Goal: Communication & Community: Ask a question

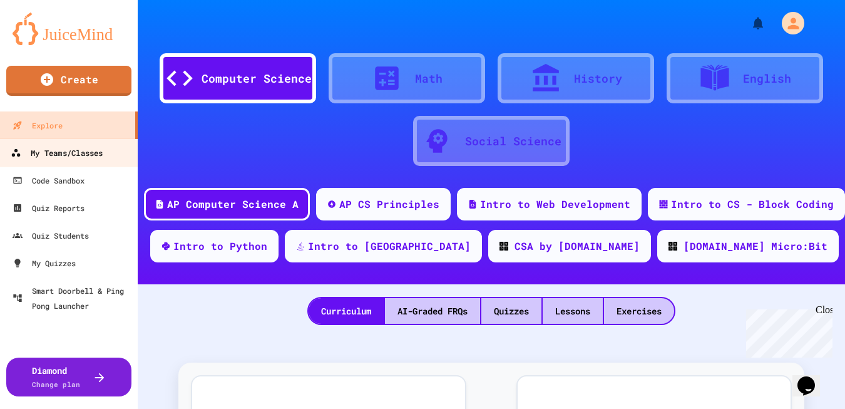
click at [71, 146] on div "My Teams/Classes" at bounding box center [57, 153] width 92 height 16
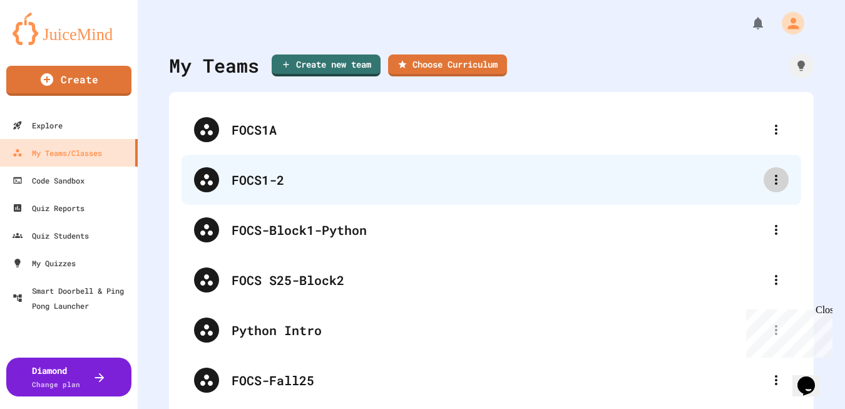
click at [768, 181] on icon at bounding box center [775, 179] width 15 height 15
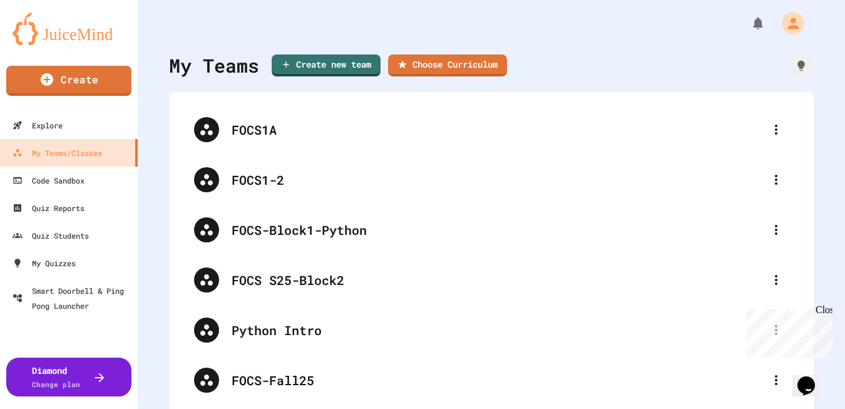
click at [825, 310] on div "Close" at bounding box center [823, 312] width 16 height 16
click at [710, 408] on div at bounding box center [422, 410] width 845 height 0
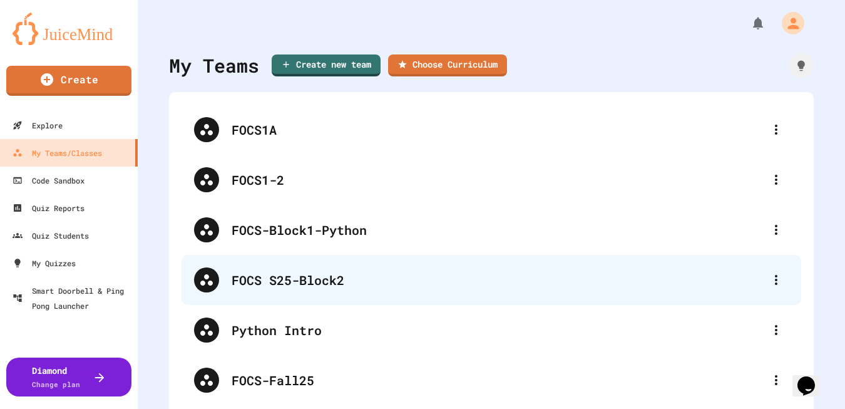
scroll to position [156, 0]
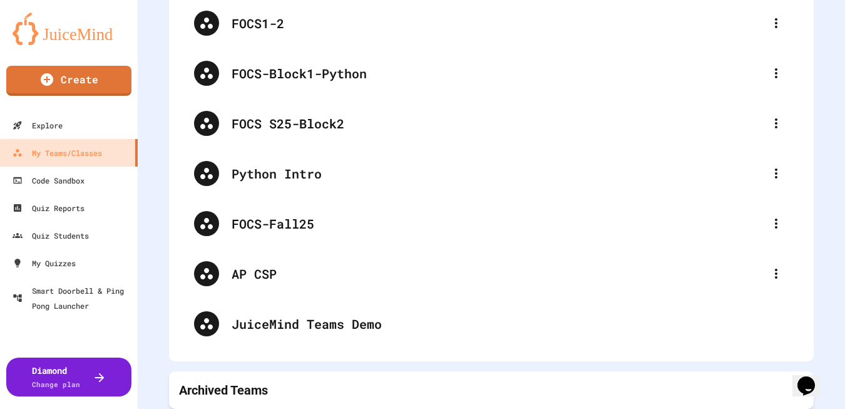
click at [597, 399] on div "Archived Teams" at bounding box center [491, 390] width 645 height 38
click at [258, 391] on p "Archived Teams" at bounding box center [223, 390] width 89 height 18
click at [791, 389] on icon at bounding box center [795, 389] width 15 height 15
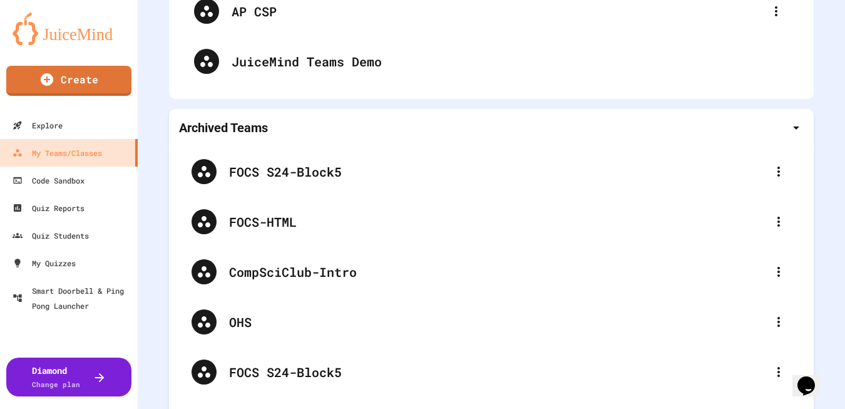
scroll to position [467, 0]
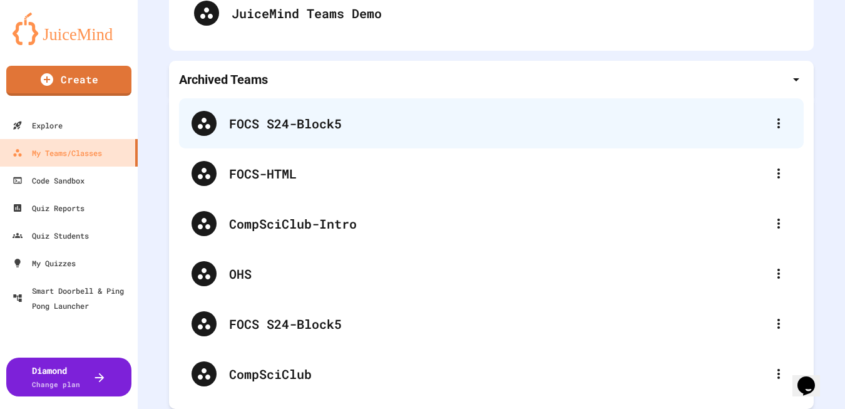
click at [777, 126] on icon at bounding box center [778, 123] width 15 height 15
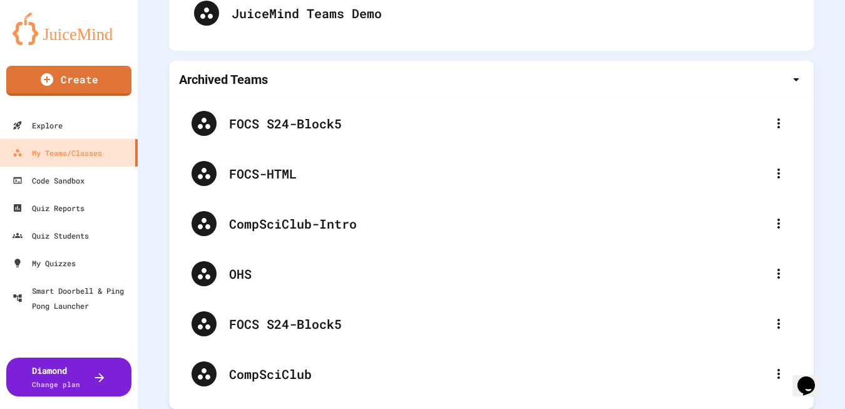
click at [153, 408] on div at bounding box center [422, 410] width 845 height 0
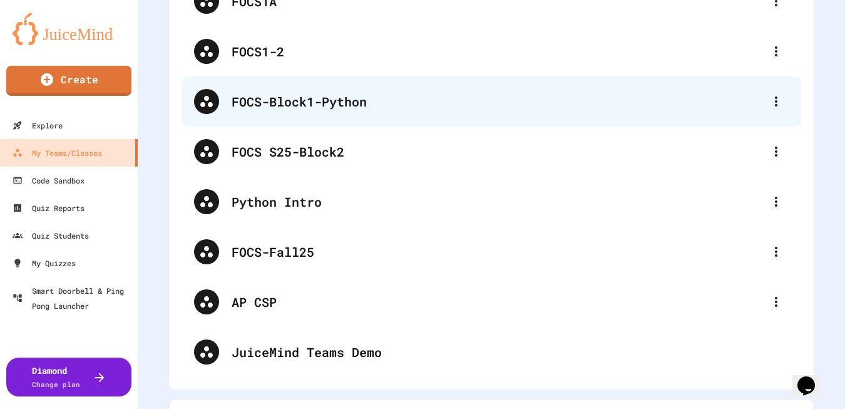
scroll to position [130, 0]
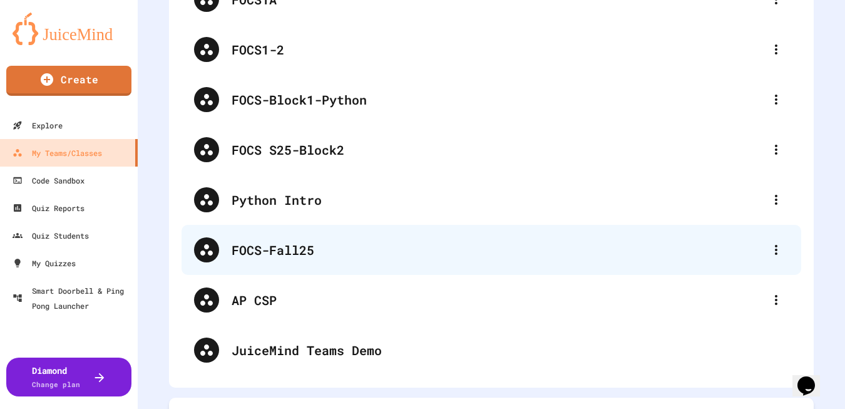
click at [306, 246] on div "FOCS-Fall25" at bounding box center [498, 249] width 532 height 19
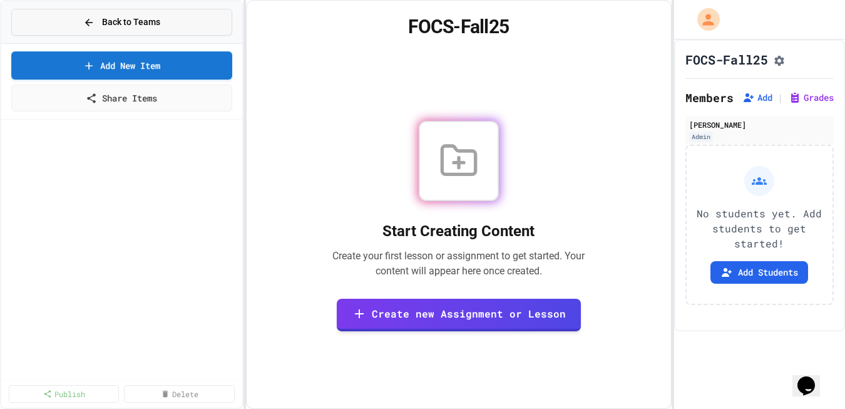
click at [84, 20] on icon at bounding box center [88, 22] width 11 height 11
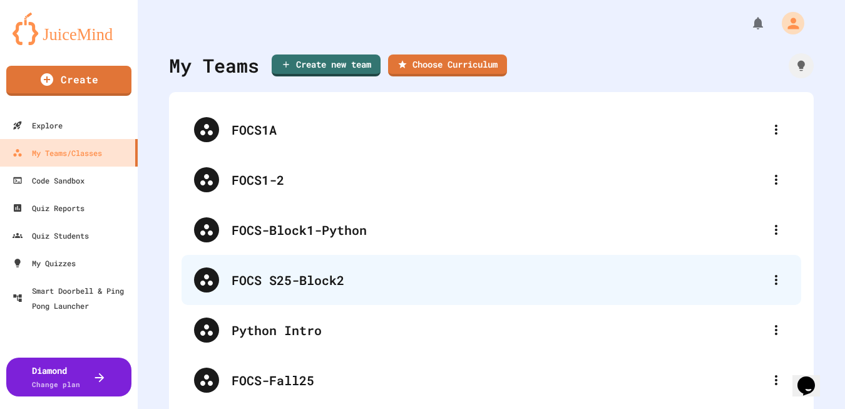
click at [295, 275] on div "FOCS S25-Block2" at bounding box center [498, 279] width 532 height 19
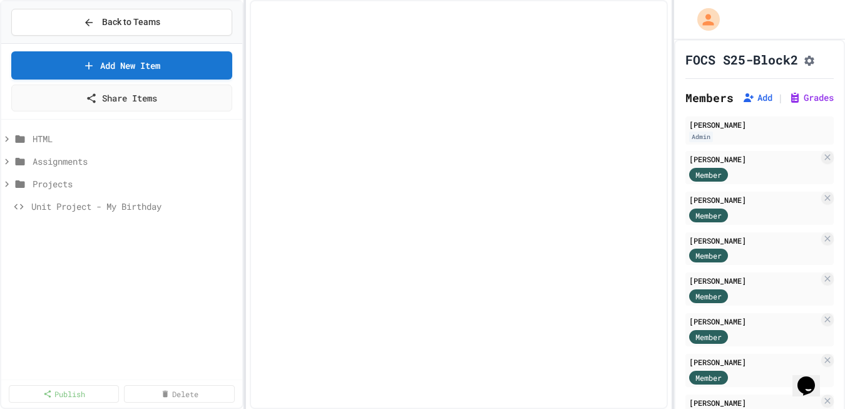
select select "***"
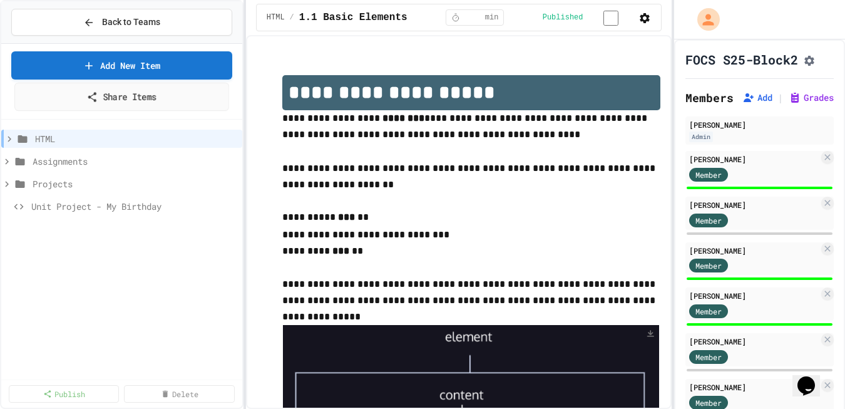
click at [94, 98] on icon at bounding box center [92, 97] width 11 height 12
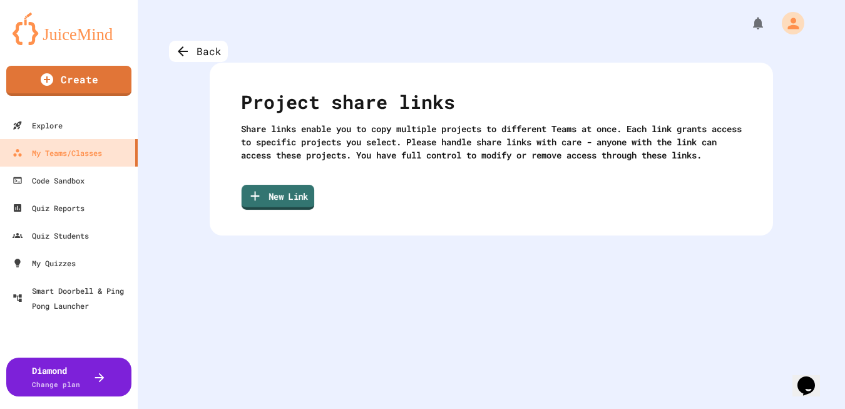
click at [283, 209] on link "New Link" at bounding box center [278, 197] width 73 height 25
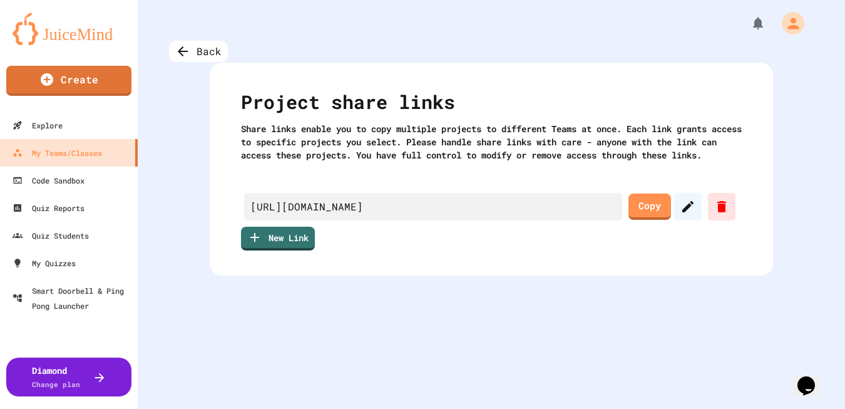
scroll to position [401, 0]
click at [645, 218] on link "Copy" at bounding box center [649, 205] width 42 height 28
click at [95, 83] on link "Create" at bounding box center [68, 79] width 123 height 31
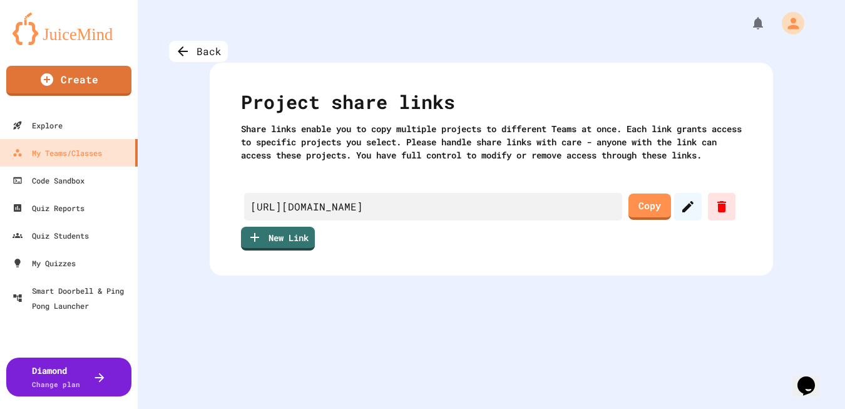
scroll to position [0, 0]
type input "**********"
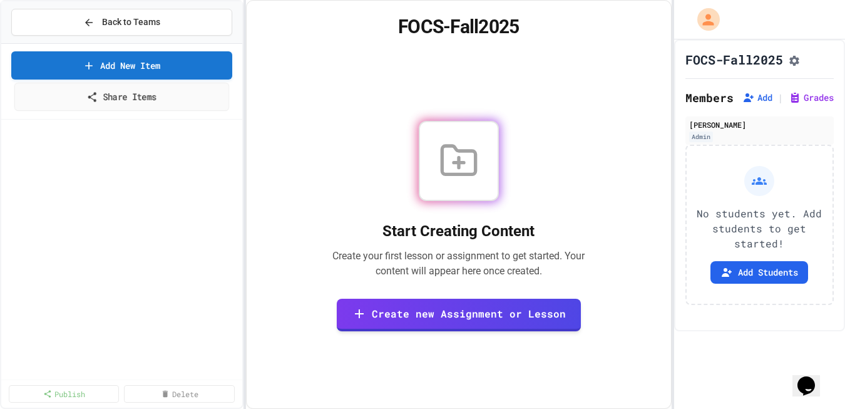
click at [168, 96] on link "Share Items" at bounding box center [121, 97] width 215 height 28
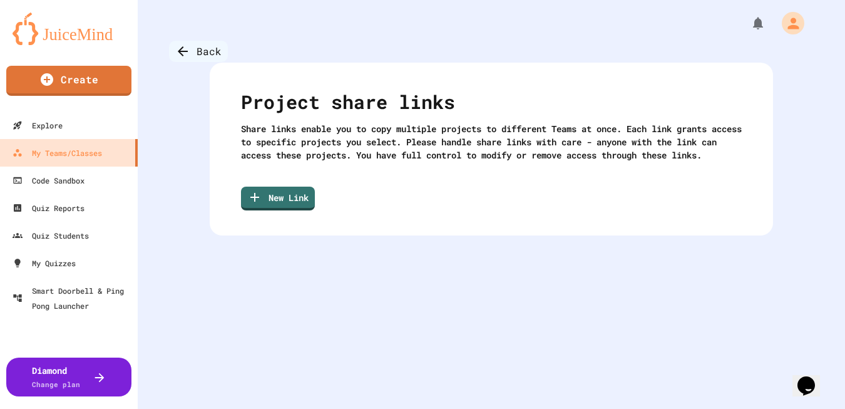
click at [190, 50] on div "Back" at bounding box center [198, 51] width 59 height 21
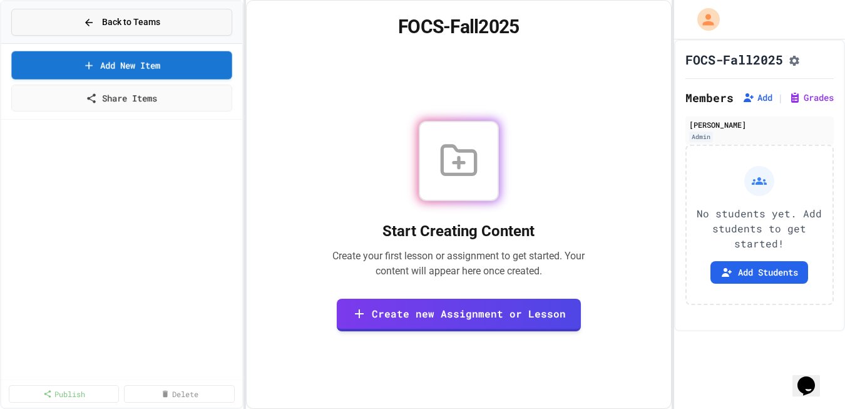
click at [113, 19] on span "Back to Teams" at bounding box center [131, 22] width 58 height 13
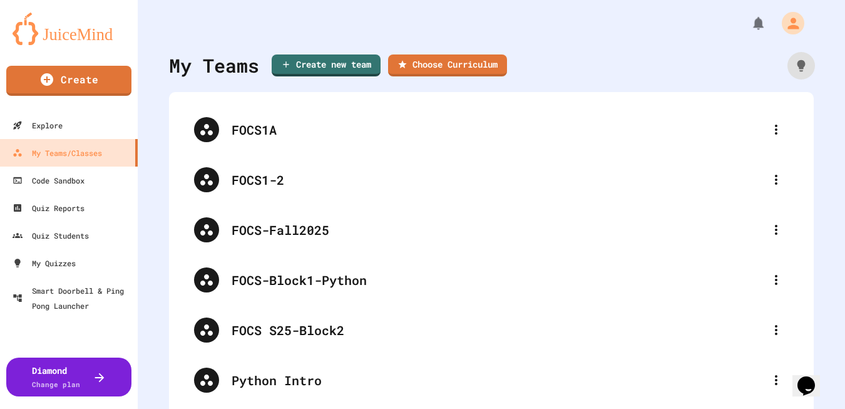
click at [802, 64] on icon at bounding box center [801, 64] width 8 height 11
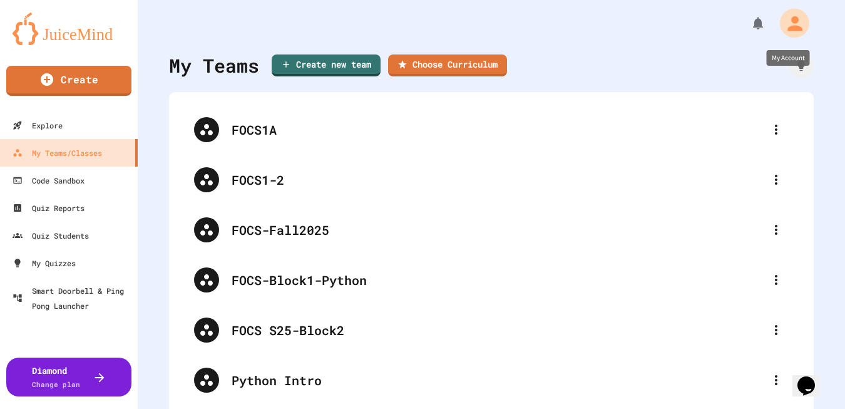
click at [788, 19] on icon "My Account" at bounding box center [794, 23] width 22 height 22
click at [762, 21] on icon "My Notifications" at bounding box center [760, 23] width 13 height 15
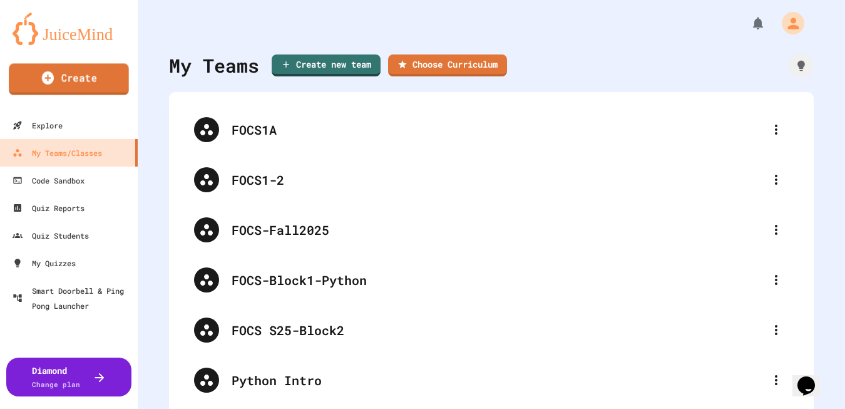
click at [82, 90] on link "Create" at bounding box center [69, 78] width 120 height 31
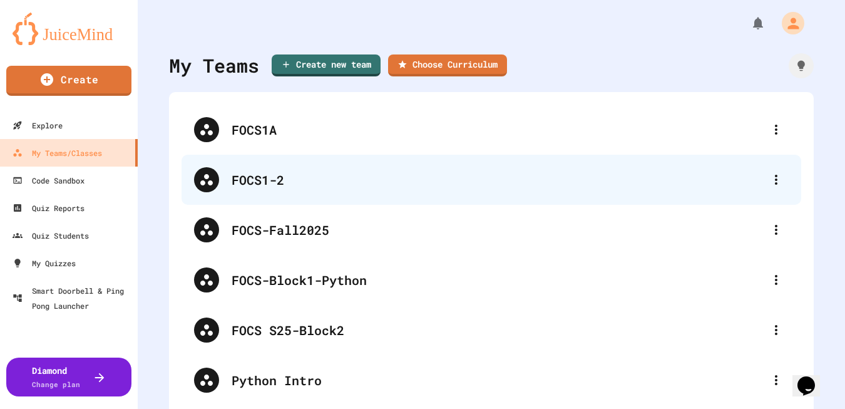
click at [277, 183] on div "FOCS1-2" at bounding box center [498, 179] width 532 height 19
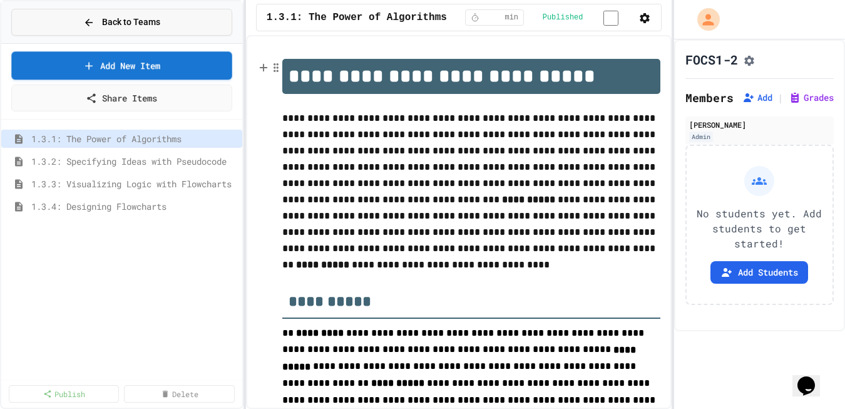
click at [153, 28] on span "Back to Teams" at bounding box center [131, 22] width 58 height 13
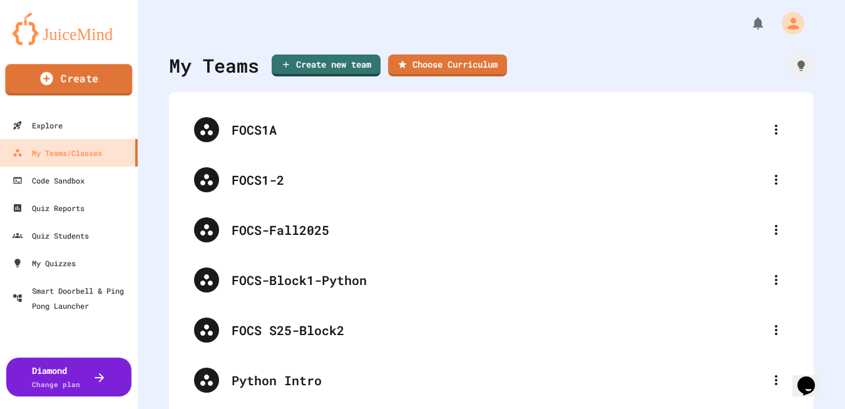
click at [60, 84] on link "Create" at bounding box center [68, 79] width 127 height 31
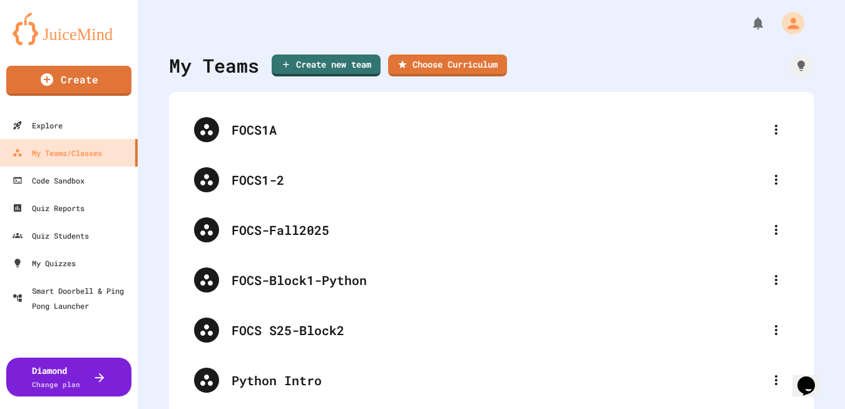
click at [54, 127] on div "Explore" at bounding box center [36, 126] width 51 height 16
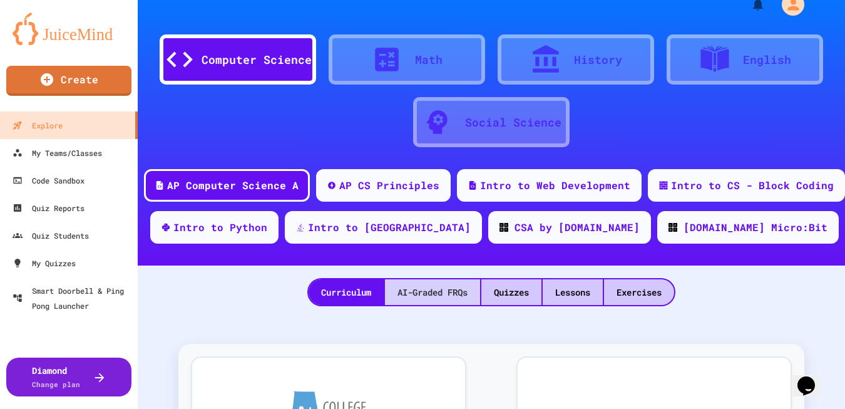
scroll to position [8, 0]
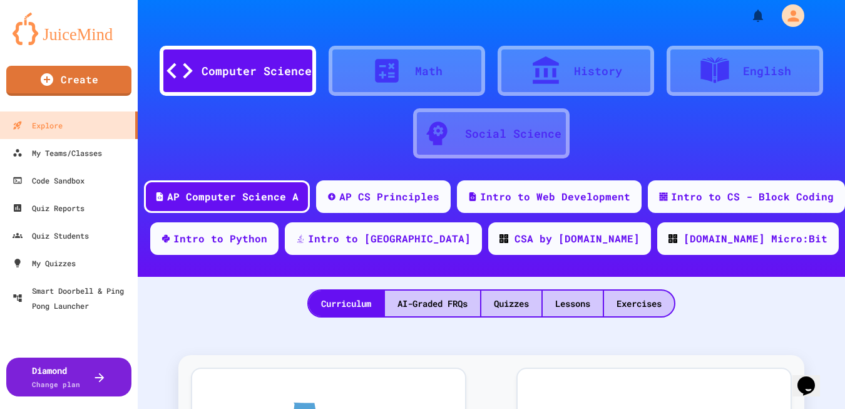
click at [225, 80] on div "Computer Science" at bounding box center [238, 71] width 156 height 50
click at [96, 370] on icon at bounding box center [100, 377] width 14 height 14
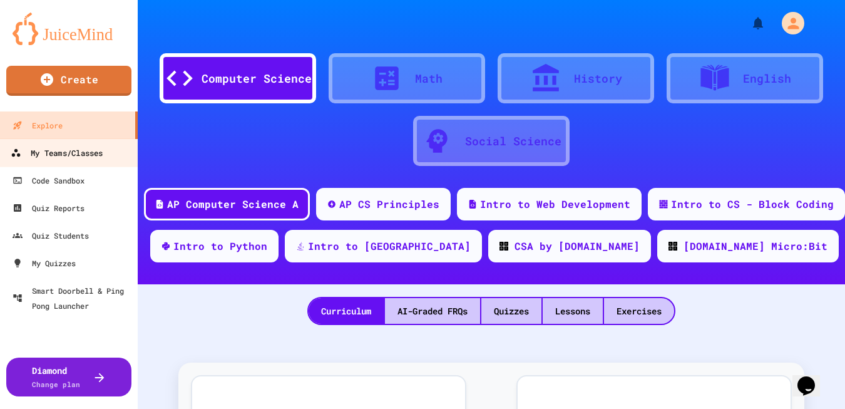
click at [66, 152] on div "My Teams/Classes" at bounding box center [57, 153] width 92 height 16
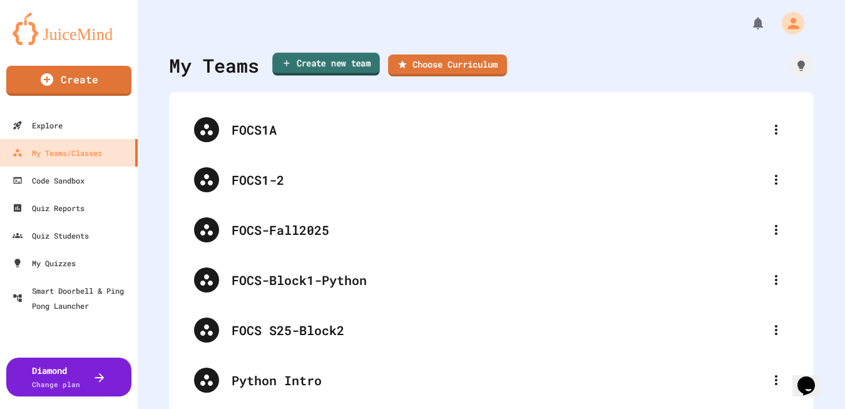
click at [348, 59] on link "Create new team" at bounding box center [326, 64] width 108 height 23
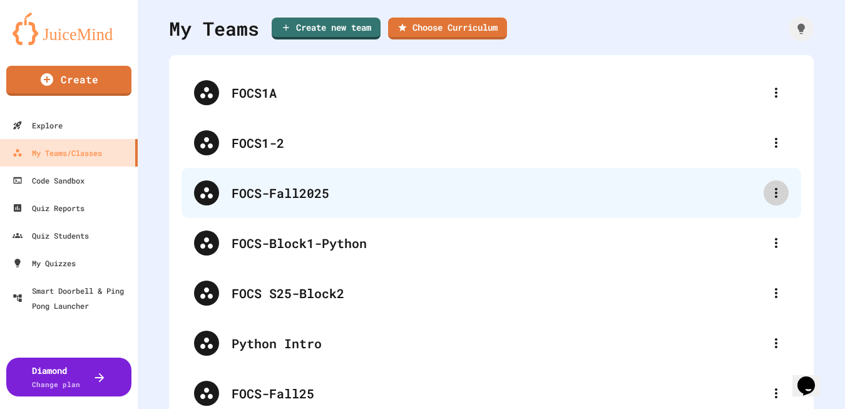
scroll to position [38, 0]
click at [773, 198] on icon at bounding box center [775, 192] width 15 height 15
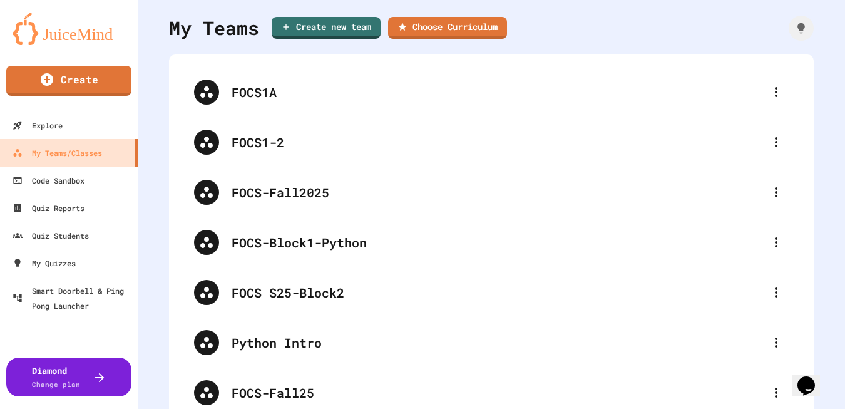
click at [283, 408] on div at bounding box center [422, 410] width 845 height 0
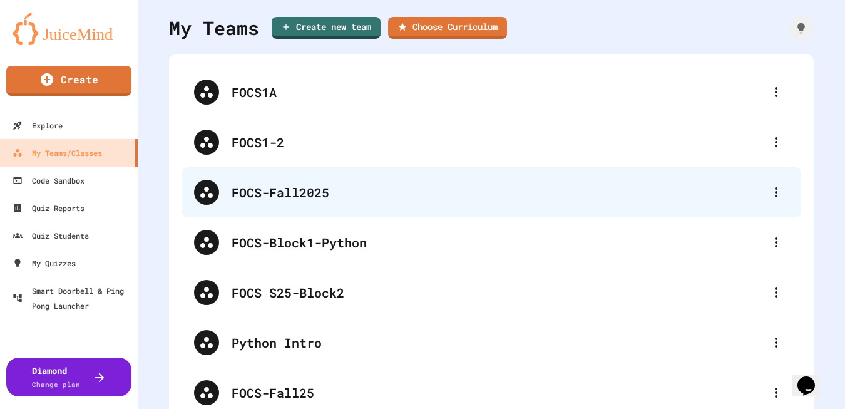
click at [213, 195] on icon at bounding box center [206, 192] width 15 height 15
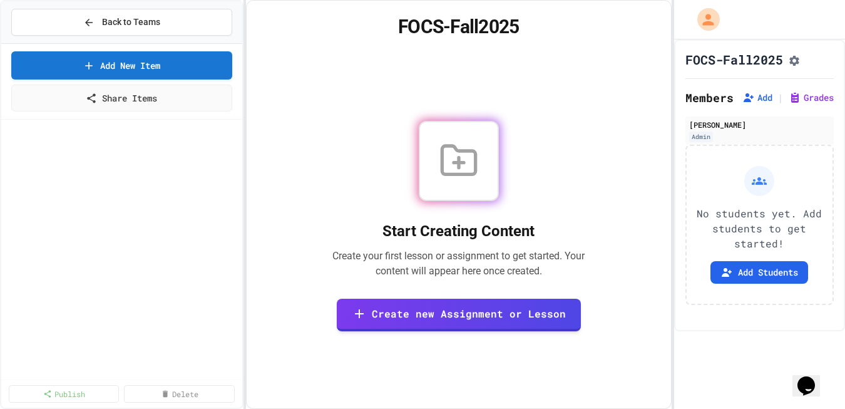
click at [798, 64] on icon "Assignment Settings" at bounding box center [794, 61] width 10 height 10
click at [99, 397] on link "Publish" at bounding box center [63, 392] width 109 height 18
click at [41, 391] on link "Cancel" at bounding box center [64, 392] width 110 height 18
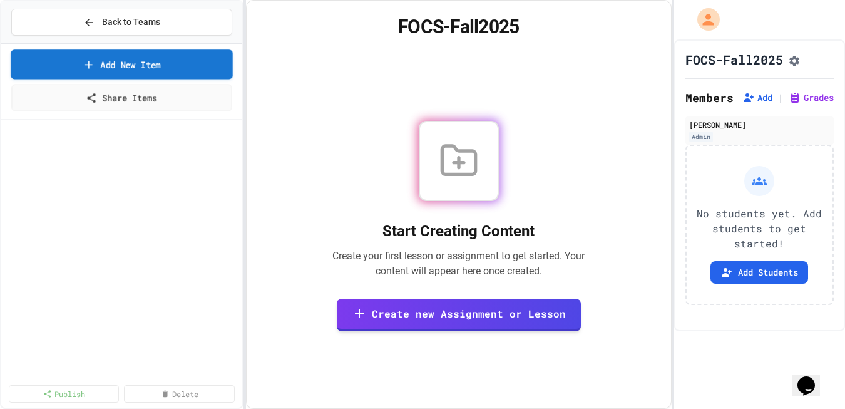
click at [95, 62] on link "Add New Item" at bounding box center [122, 63] width 222 height 29
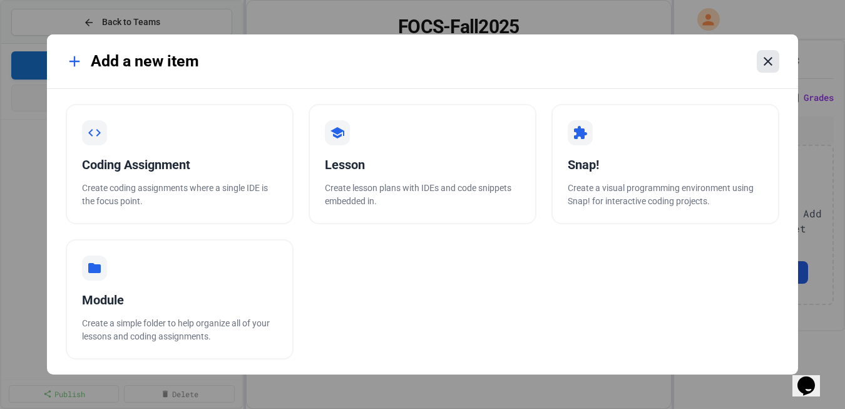
click at [766, 63] on icon at bounding box center [767, 61] width 9 height 9
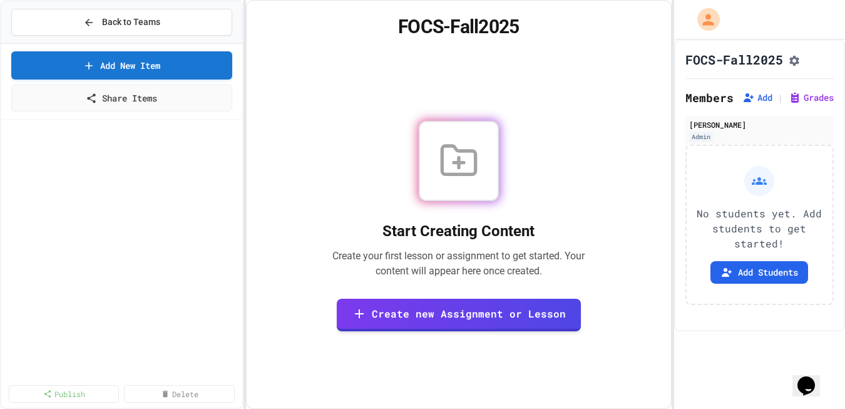
click at [174, 397] on link "Delete" at bounding box center [179, 392] width 107 height 18
click at [88, 389] on link "Cancel" at bounding box center [64, 391] width 100 height 18
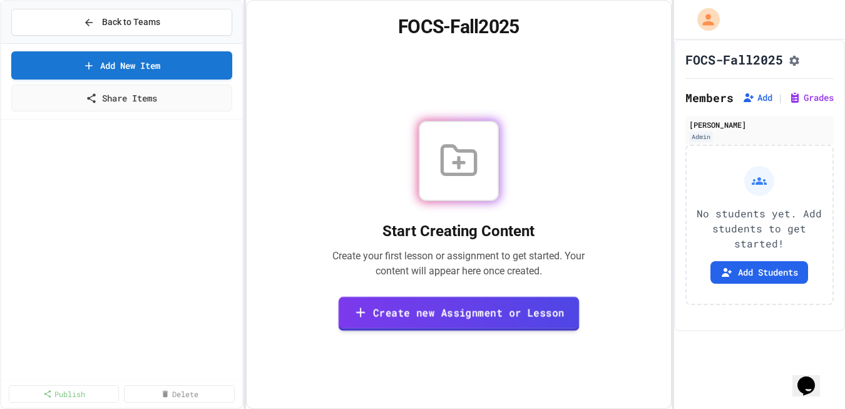
click at [432, 311] on link "Create new Assignment or Lesson" at bounding box center [458, 313] width 241 height 34
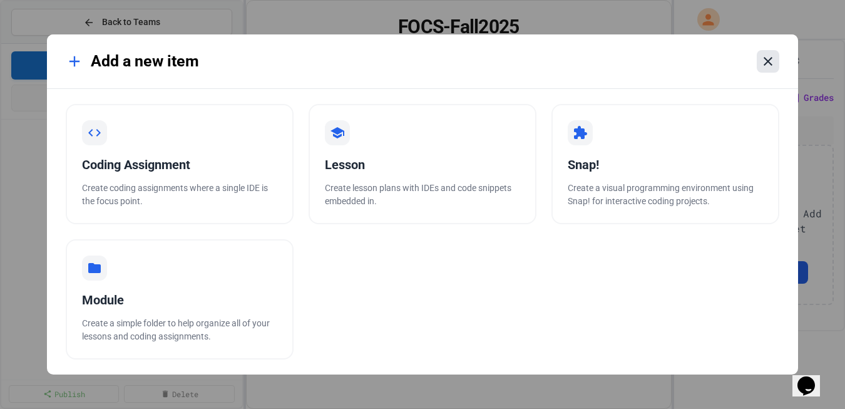
click at [769, 58] on icon at bounding box center [767, 61] width 15 height 15
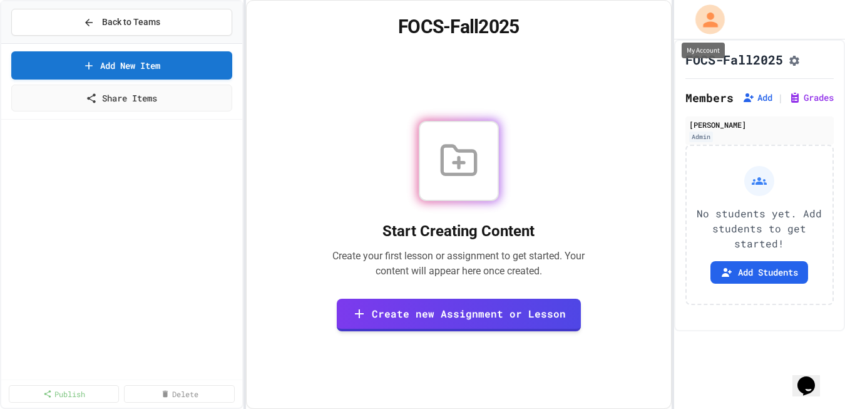
click at [708, 19] on icon "My Account" at bounding box center [709, 19] width 22 height 22
click at [708, 408] on div at bounding box center [422, 409] width 845 height 0
click at [467, 39] on div "FOCS-Fall2025 Start Creating Content Create your first lesson or assignment to …" at bounding box center [459, 204] width 426 height 409
click at [138, 17] on span "Back to Teams" at bounding box center [131, 22] width 58 height 13
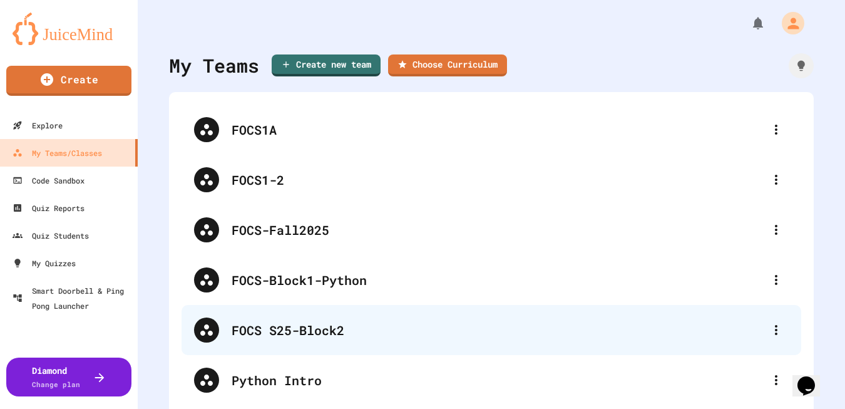
click at [332, 324] on div "FOCS S25-Block2" at bounding box center [498, 329] width 532 height 19
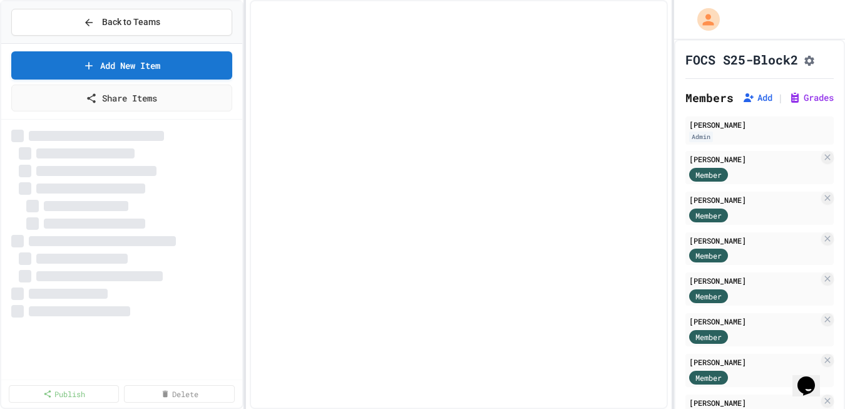
select select "***"
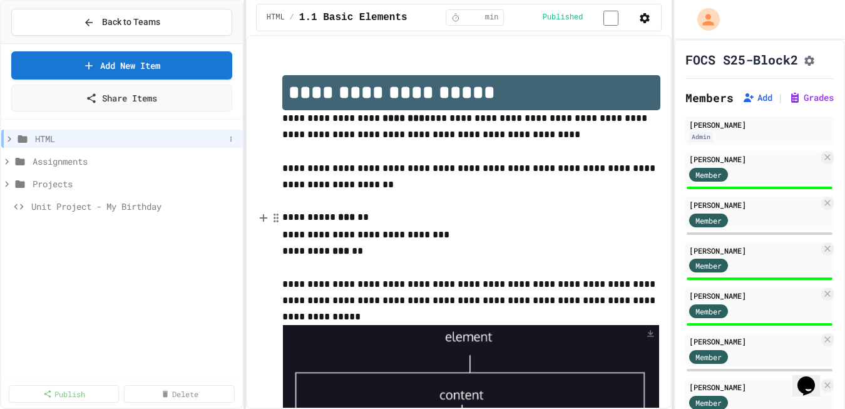
click at [10, 138] on icon at bounding box center [10, 139] width 4 height 6
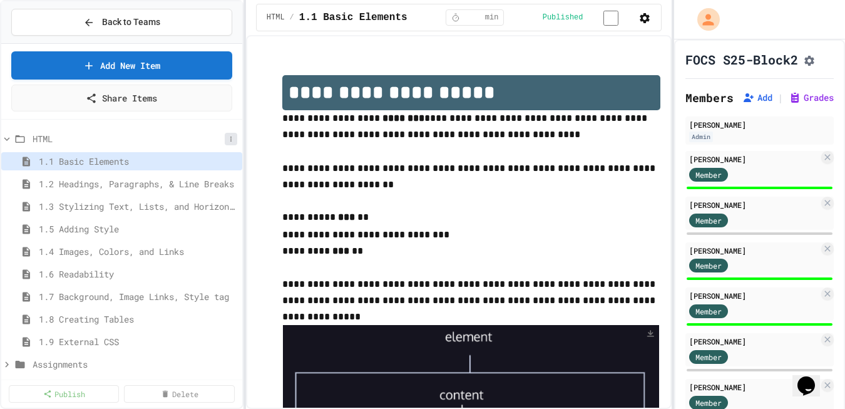
click at [227, 138] on icon at bounding box center [231, 139] width 8 height 8
click at [3, 140] on div at bounding box center [422, 204] width 845 height 409
click at [9, 363] on icon at bounding box center [6, 364] width 11 height 11
click at [8, 137] on icon at bounding box center [6, 138] width 11 height 11
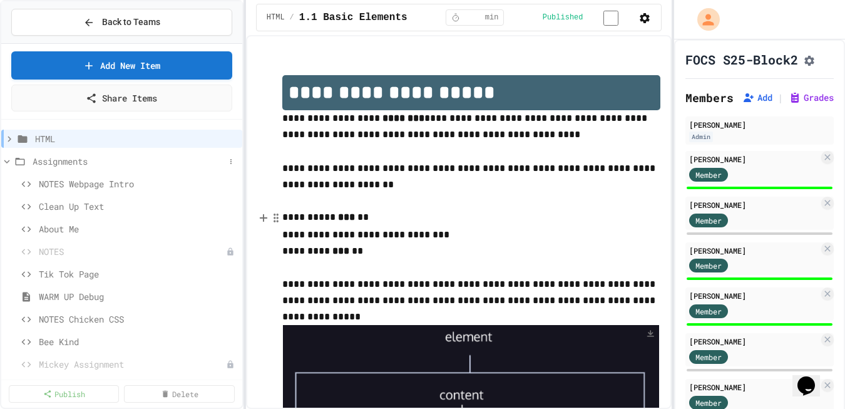
click at [9, 165] on icon at bounding box center [6, 161] width 11 height 11
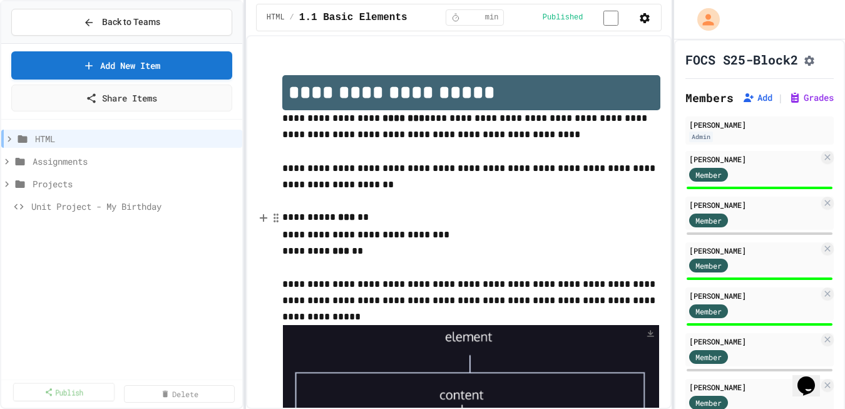
click at [104, 390] on link "Publish" at bounding box center [64, 391] width 102 height 18
click at [19, 375] on label "Select All ( 23 items)" at bounding box center [65, 373] width 113 height 13
click at [165, 393] on link "23 Selected" at bounding box center [179, 392] width 109 height 18
click at [189, 250] on div "HTML Assignments Projects Unit Project - My Birthday" at bounding box center [121, 241] width 241 height 232
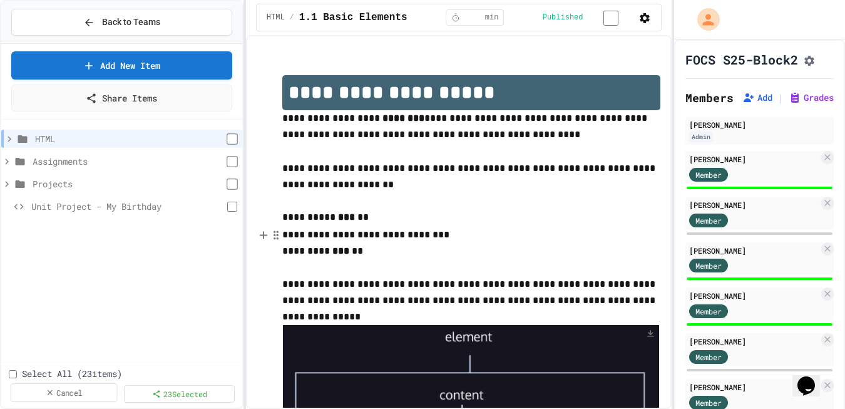
click at [61, 396] on link "Cancel" at bounding box center [64, 392] width 107 height 18
click at [111, 98] on link "Share Items" at bounding box center [122, 96] width 198 height 28
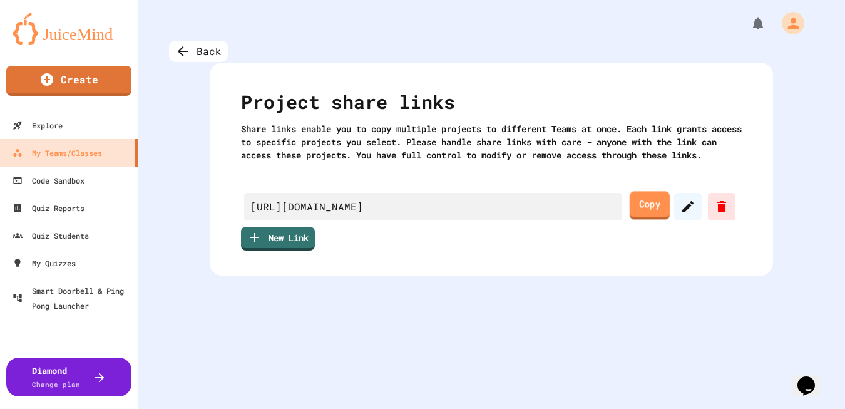
click at [646, 219] on link "Copy" at bounding box center [650, 205] width 41 height 28
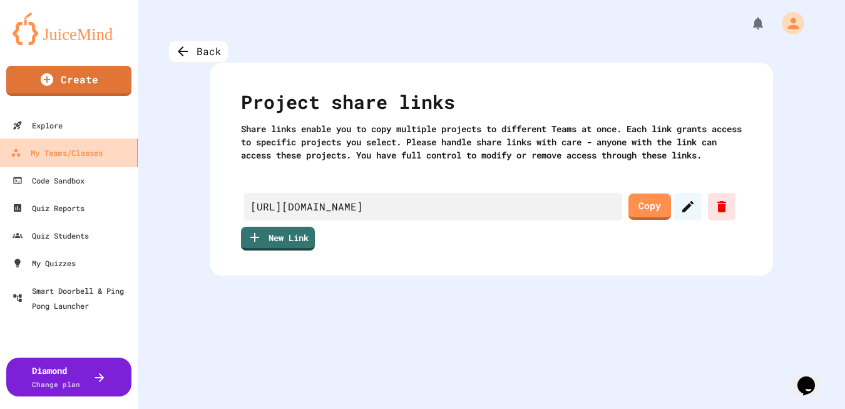
click at [69, 153] on div "My Teams/Classes" at bounding box center [57, 153] width 92 height 16
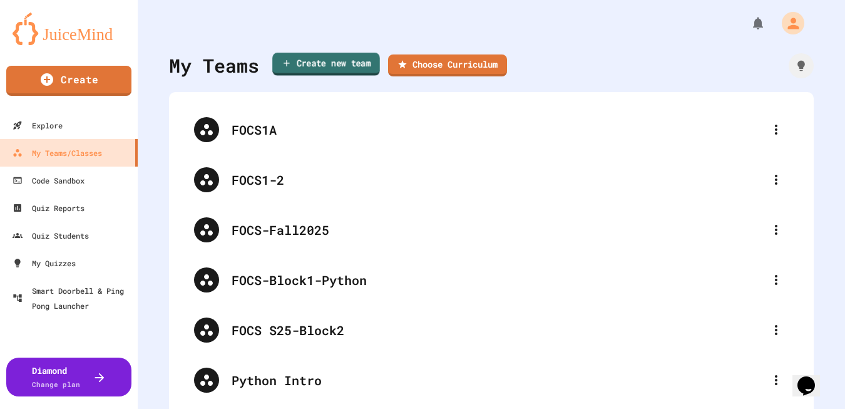
click at [359, 58] on link "Create new team" at bounding box center [326, 64] width 108 height 23
click at [103, 34] on img at bounding box center [69, 29] width 113 height 33
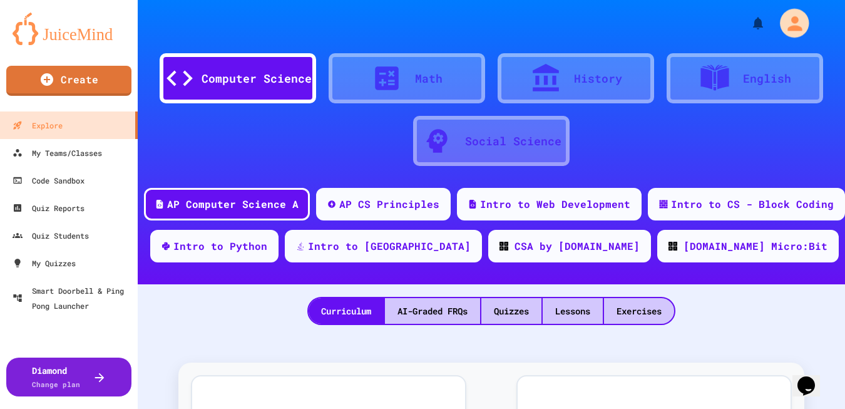
click at [792, 16] on icon "My Account" at bounding box center [794, 24] width 22 height 22
click at [690, 408] on div at bounding box center [422, 409] width 845 height 0
click at [450, 132] on icon at bounding box center [436, 140] width 31 height 31
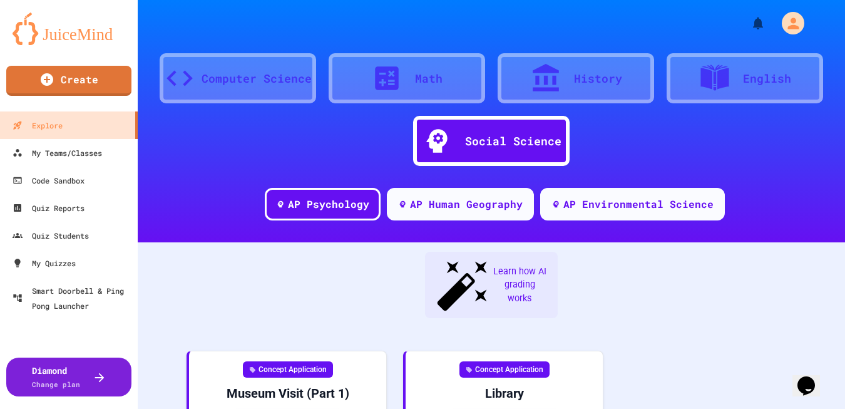
click at [410, 81] on div at bounding box center [393, 78] width 44 height 31
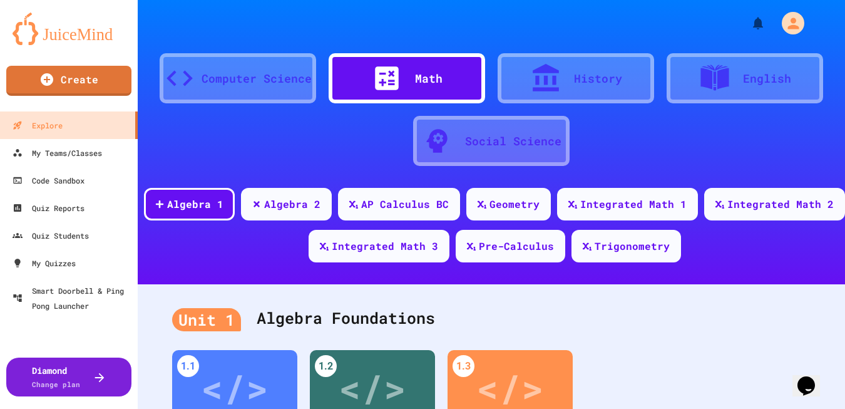
click at [277, 79] on div "Computer Science" at bounding box center [256, 78] width 110 height 17
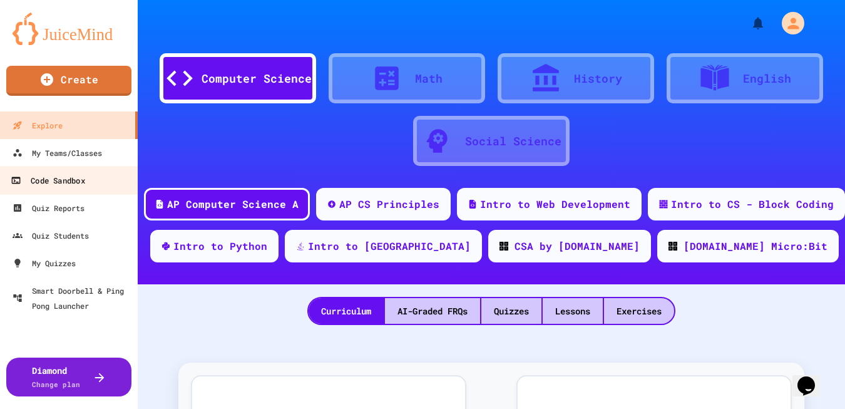
click at [75, 182] on div "Code Sandbox" at bounding box center [48, 181] width 74 height 16
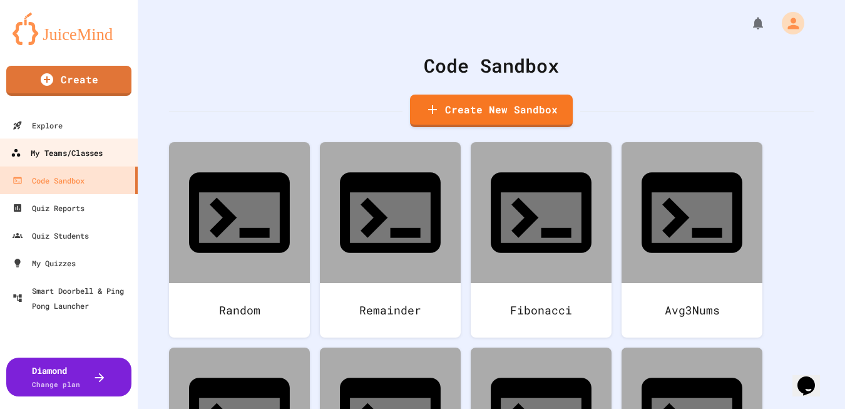
click at [59, 156] on div "My Teams/Classes" at bounding box center [57, 153] width 92 height 16
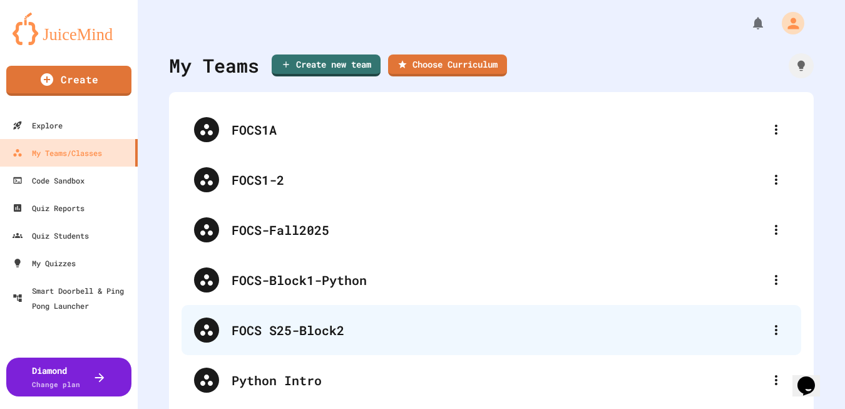
click at [331, 330] on div "FOCS S25-Block2" at bounding box center [498, 329] width 532 height 19
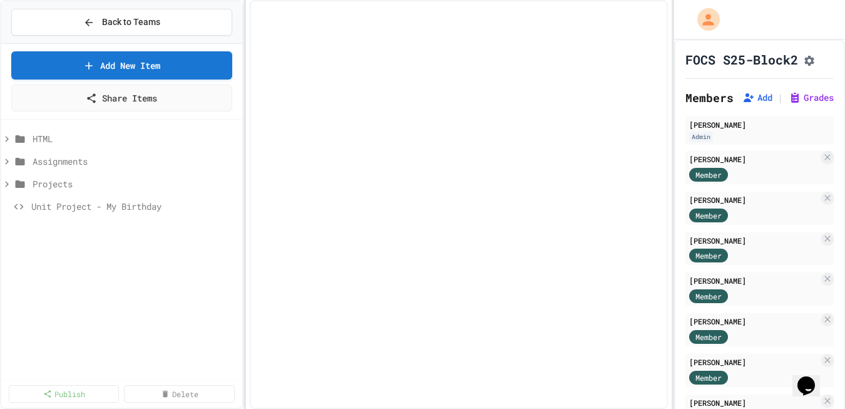
select select "***"
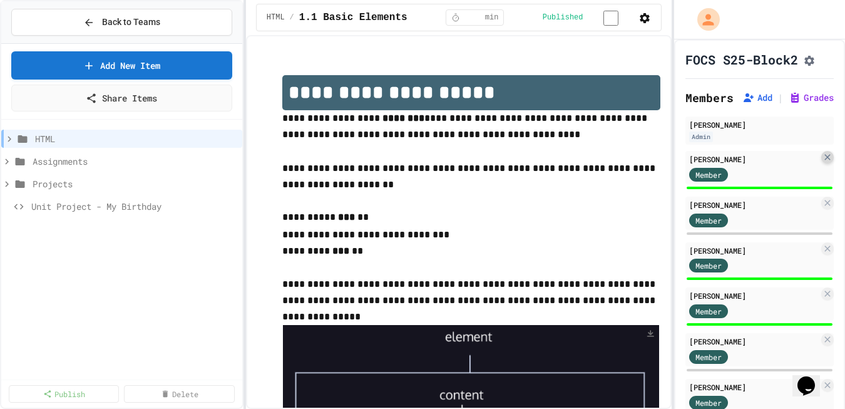
click at [827, 160] on icon at bounding box center [827, 157] width 10 height 10
click at [812, 58] on icon "Assignment Settings" at bounding box center [809, 60] width 13 height 13
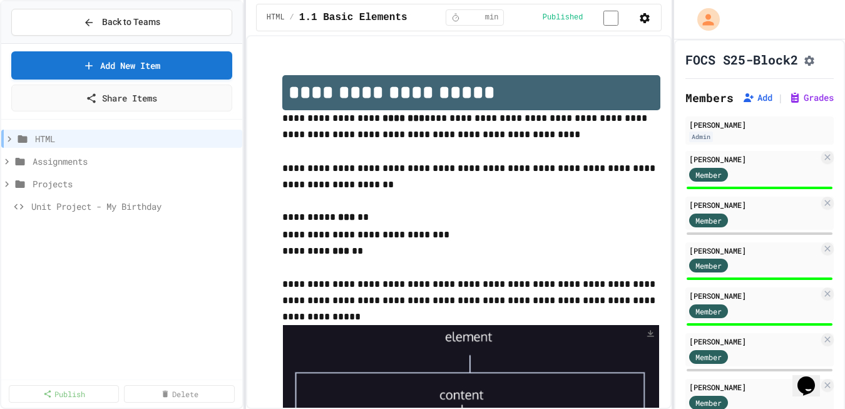
click at [643, 16] on icon "button" at bounding box center [645, 18] width 10 height 10
click at [643, 408] on div at bounding box center [422, 410] width 845 height 0
click at [149, 21] on span "Back to Teams" at bounding box center [131, 22] width 58 height 13
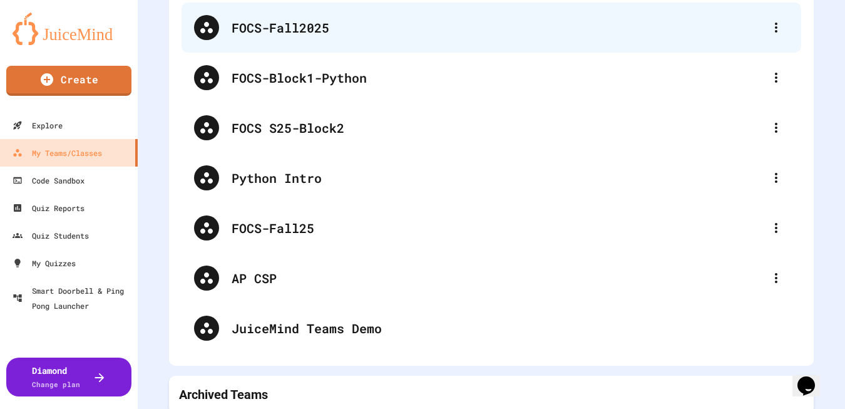
scroll to position [206, 0]
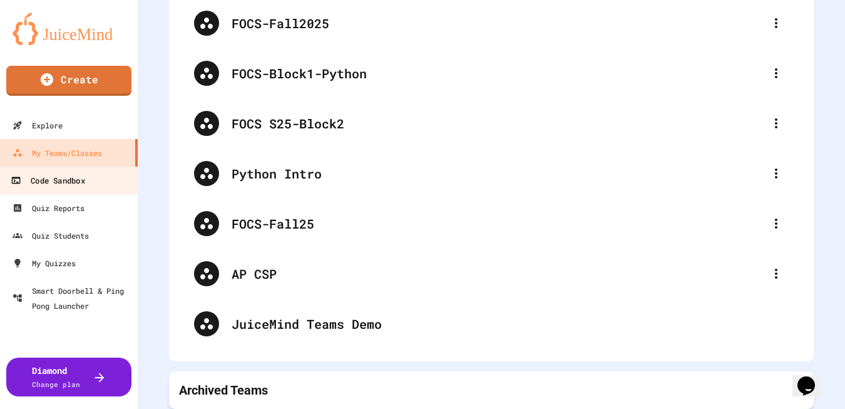
click at [58, 186] on div "Code Sandbox" at bounding box center [48, 181] width 74 height 16
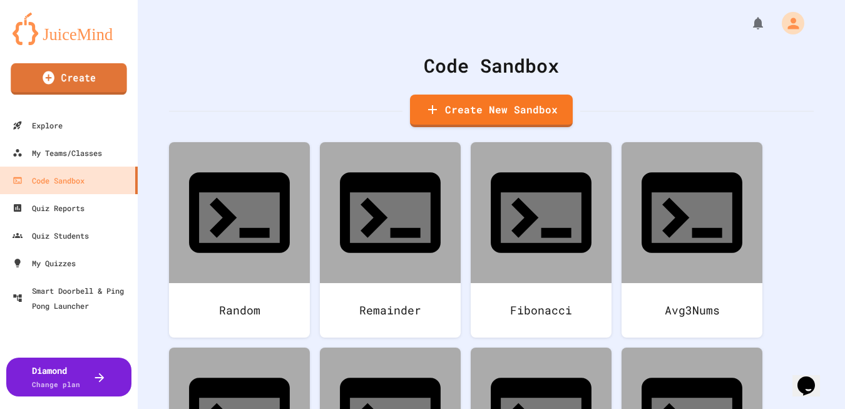
click at [50, 89] on link "Create" at bounding box center [69, 78] width 116 height 31
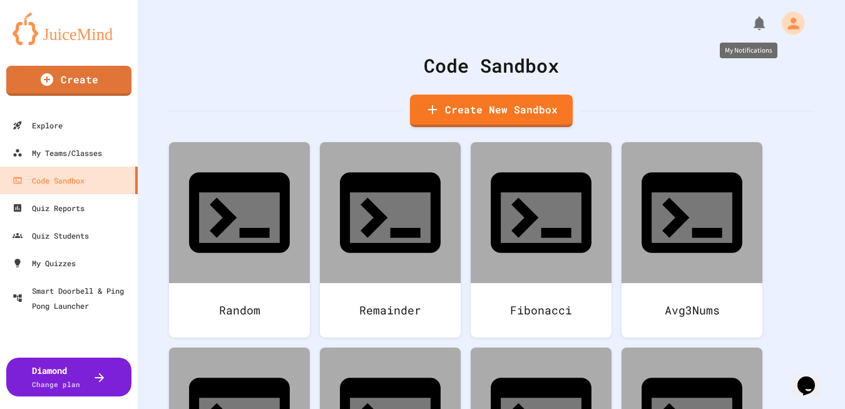
click at [763, 23] on icon "My Notifications" at bounding box center [758, 23] width 11 height 14
click at [795, 408] on div at bounding box center [422, 409] width 845 height 0
click at [795, 21] on icon "My Account" at bounding box center [794, 23] width 14 height 14
click at [405, 408] on div at bounding box center [422, 409] width 845 height 0
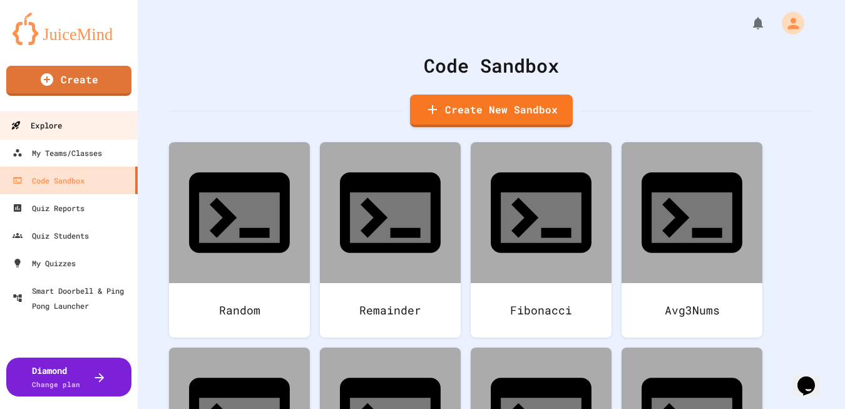
click at [31, 129] on div "Explore" at bounding box center [36, 126] width 51 height 16
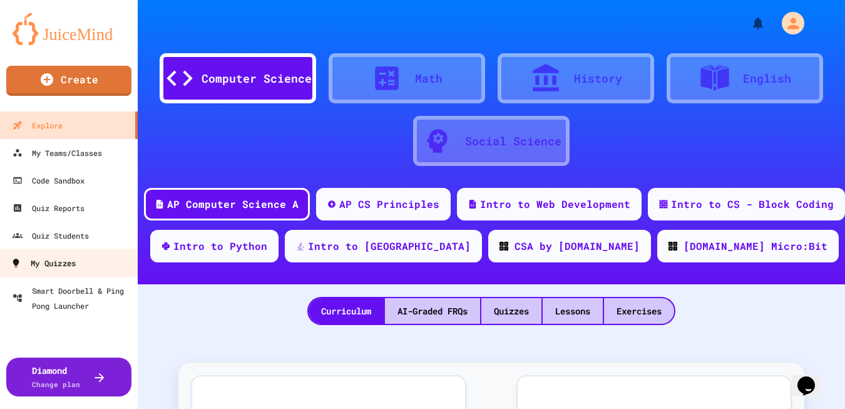
click at [67, 257] on div "My Quizzes" at bounding box center [43, 263] width 65 height 16
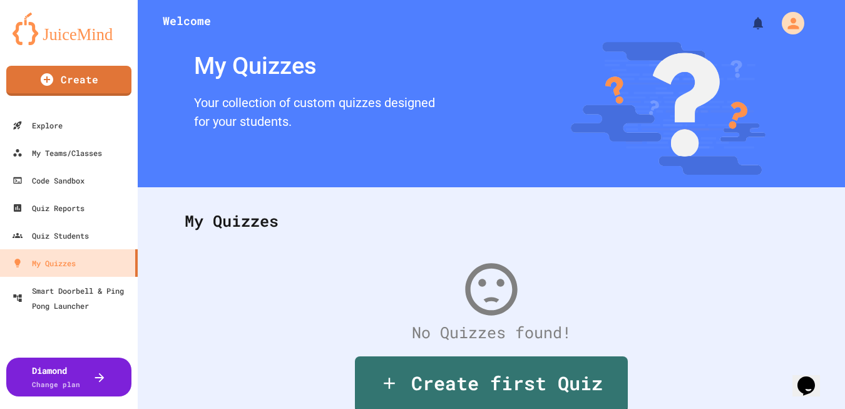
scroll to position [56, 0]
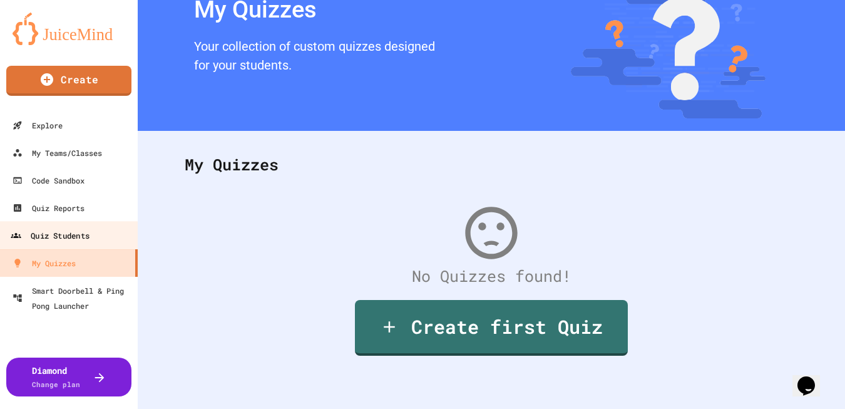
click at [76, 238] on div "Quiz Students" at bounding box center [50, 236] width 79 height 16
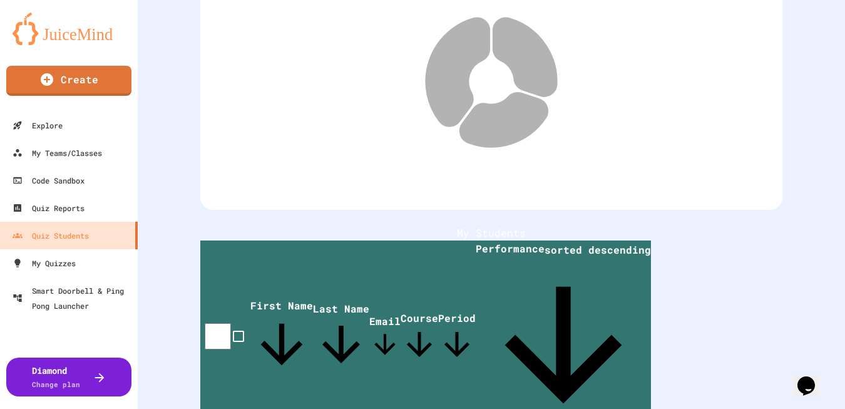
scroll to position [176, 0]
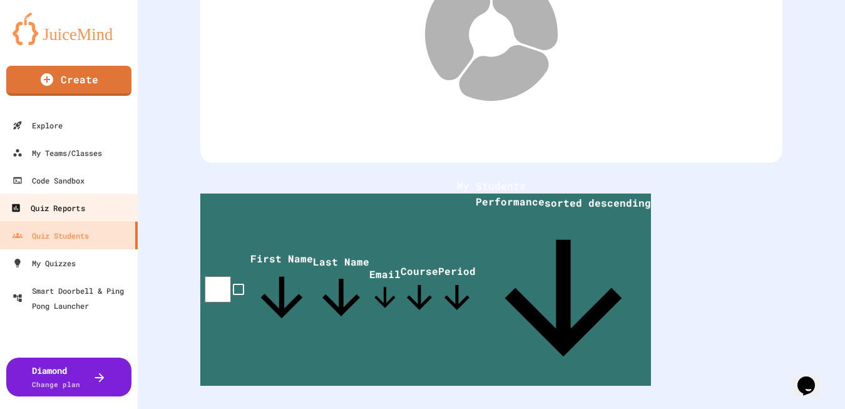
click at [82, 207] on div "Quiz Reports" at bounding box center [48, 208] width 74 height 16
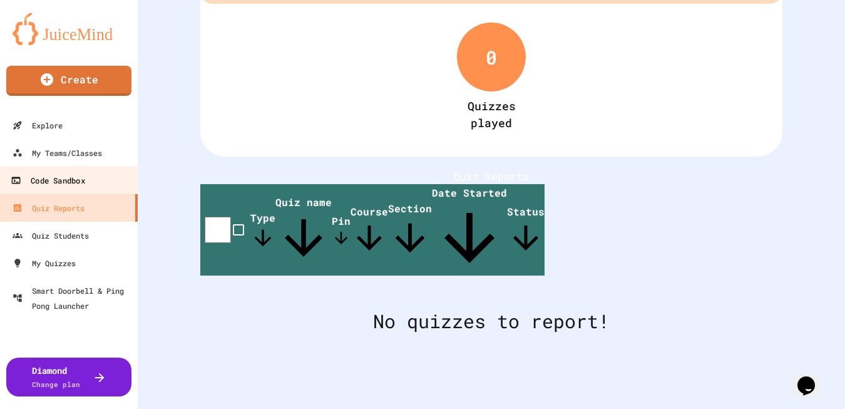
click at [76, 181] on div "Code Sandbox" at bounding box center [48, 181] width 74 height 16
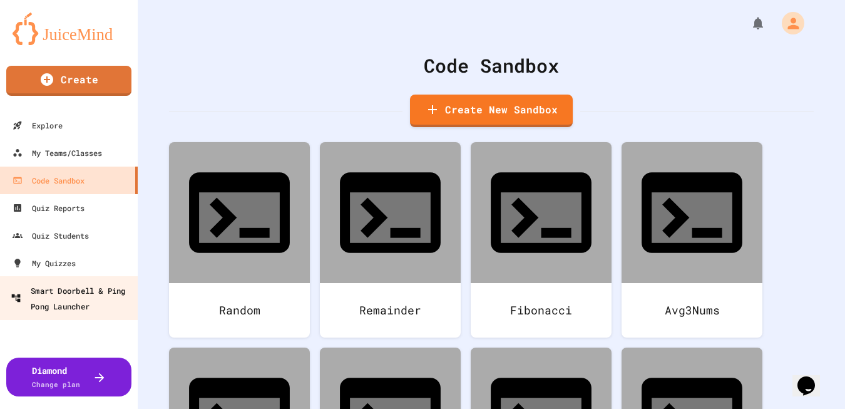
click at [73, 297] on div "Smart Doorbell & Ping Pong Launcher" at bounding box center [73, 297] width 124 height 31
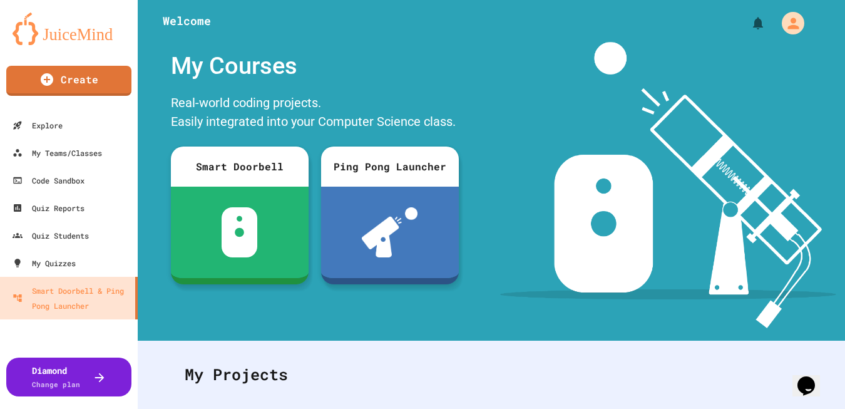
scroll to position [210, 0]
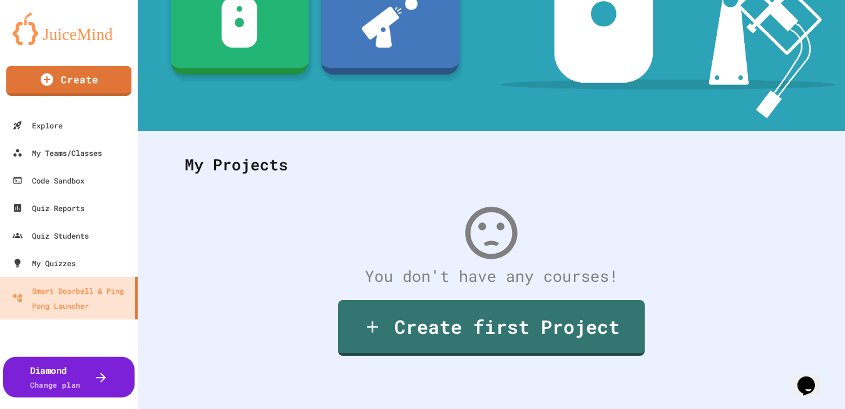
click at [87, 371] on div at bounding box center [94, 376] width 28 height 15
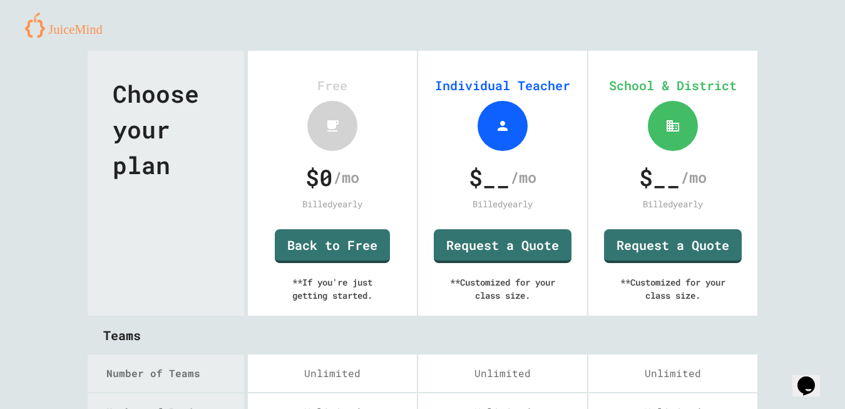
click at [47, 15] on img at bounding box center [68, 25] width 87 height 25
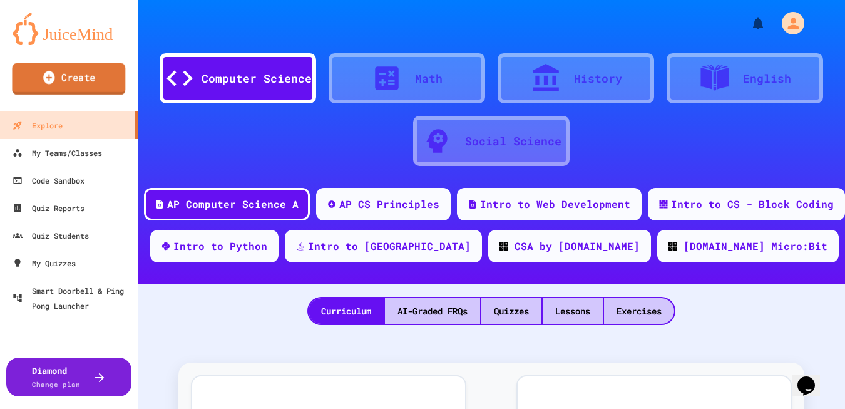
click at [55, 76] on link "Create" at bounding box center [68, 78] width 113 height 31
click at [15, 408] on icon "button" at bounding box center [7, 416] width 15 height 15
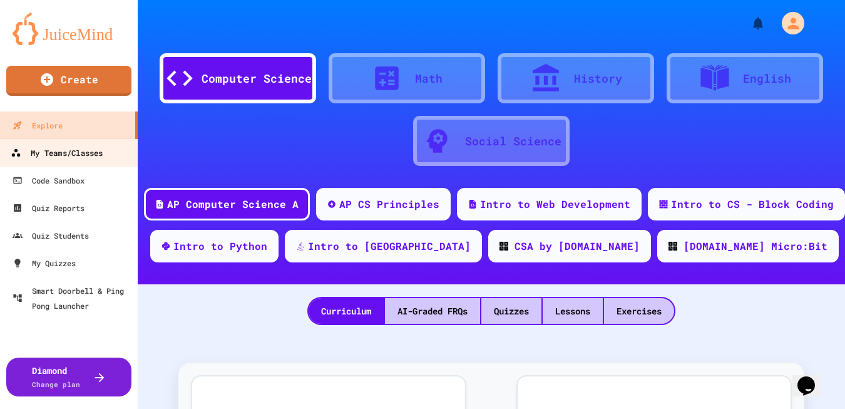
click at [78, 146] on div "My Teams/Classes" at bounding box center [57, 153] width 92 height 16
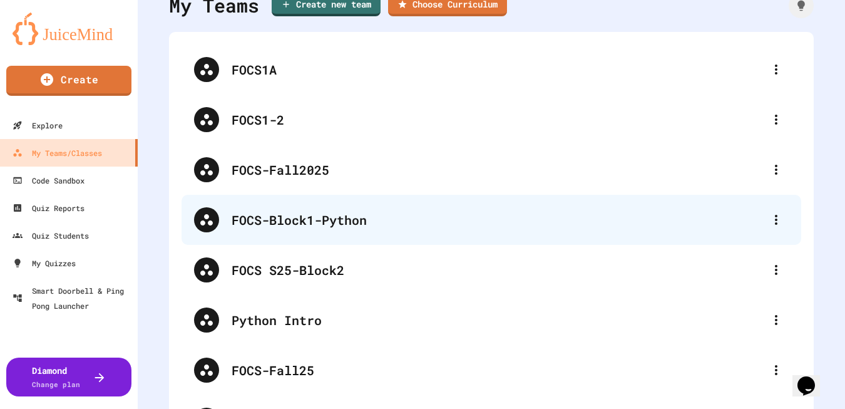
scroll to position [63, 0]
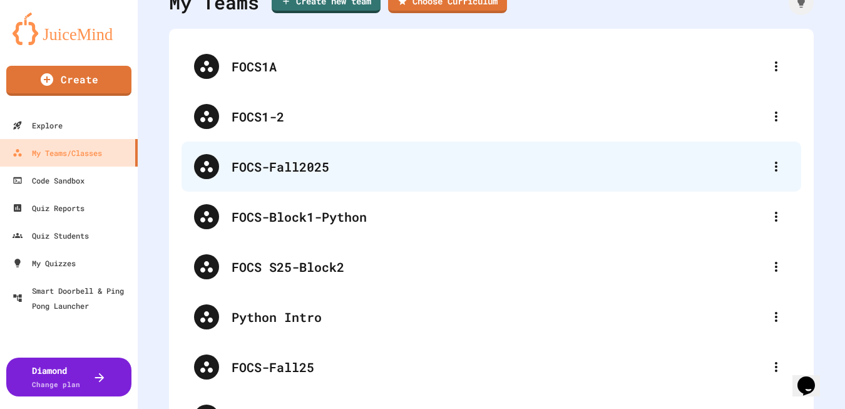
click at [253, 178] on div "FOCS-Fall2025" at bounding box center [490, 166] width 619 height 50
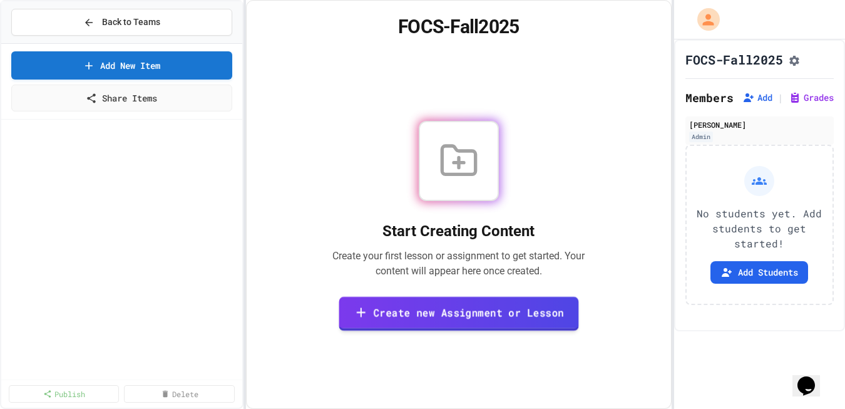
click at [426, 318] on link "Create new Assignment or Lesson" at bounding box center [459, 313] width 240 height 34
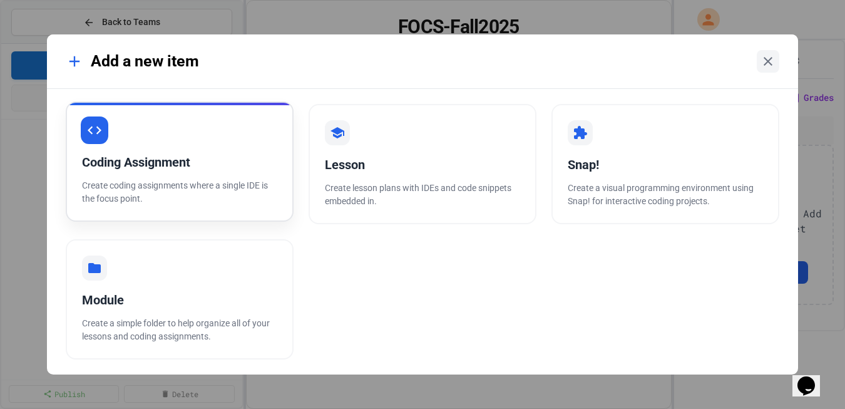
click at [224, 186] on p "Create coding assignments where a single IDE is the focus point." at bounding box center [179, 192] width 195 height 26
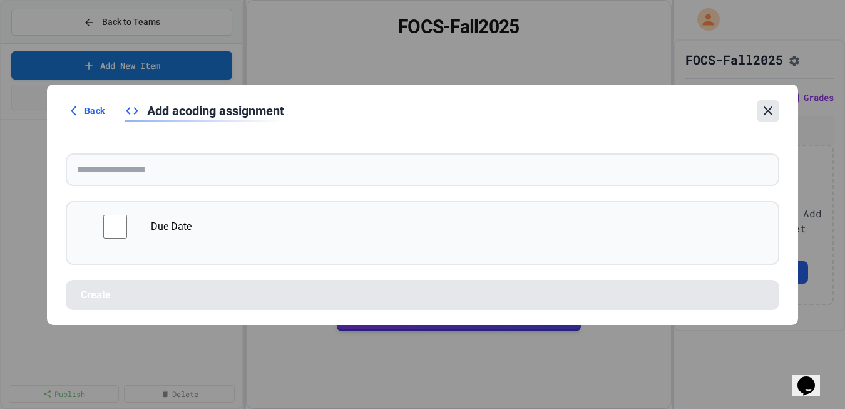
click at [769, 106] on icon at bounding box center [767, 110] width 15 height 15
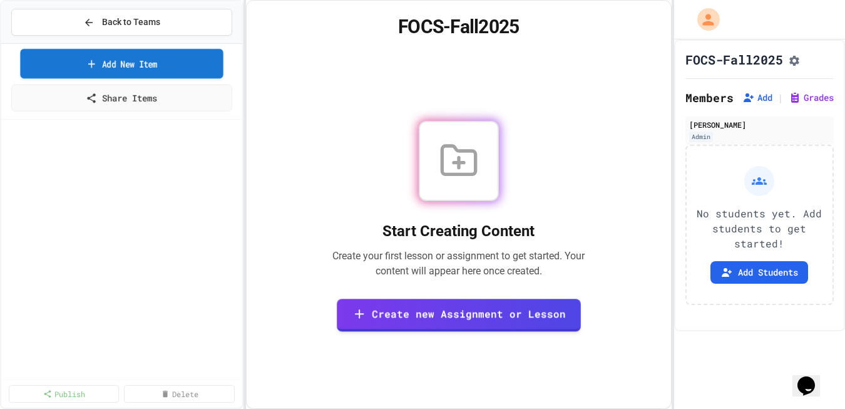
click at [143, 68] on link "Add New Item" at bounding box center [121, 63] width 203 height 29
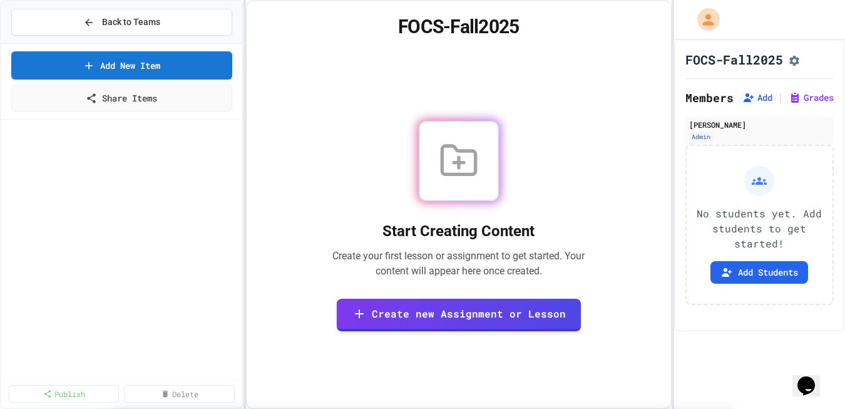
click at [145, 108] on link "Share Items" at bounding box center [121, 97] width 223 height 28
click at [450, 317] on link "Create new Assignment or Lesson" at bounding box center [458, 313] width 239 height 34
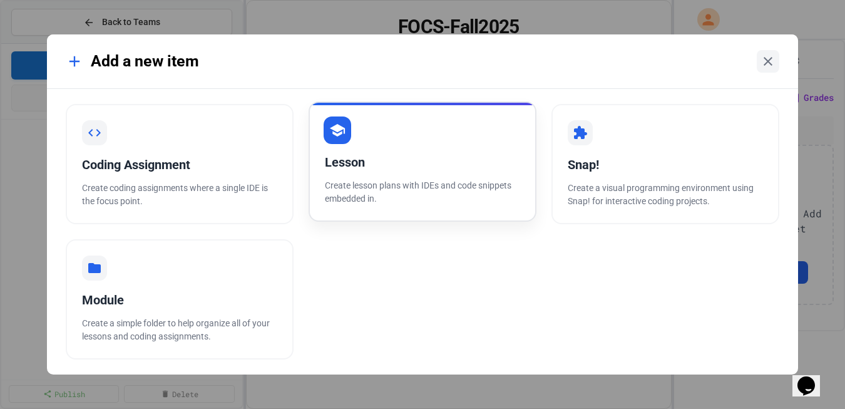
click at [400, 205] on div "Lesson Create lesson plans with IDEs and code snippets embedded in." at bounding box center [422, 161] width 228 height 120
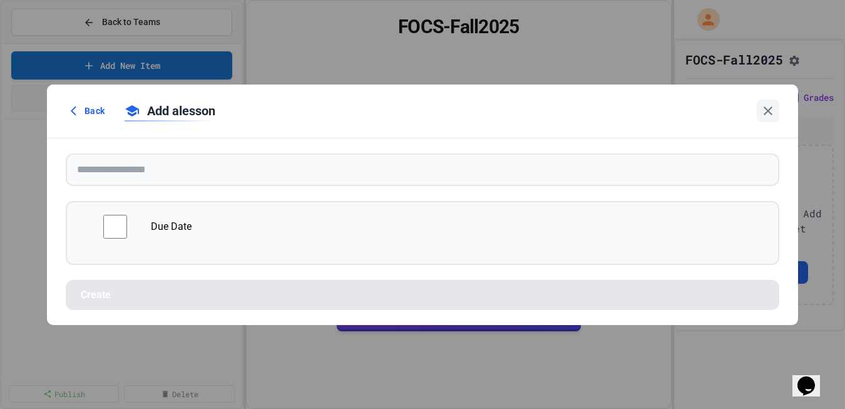
click at [187, 118] on div "Add a lesson" at bounding box center [170, 110] width 91 height 19
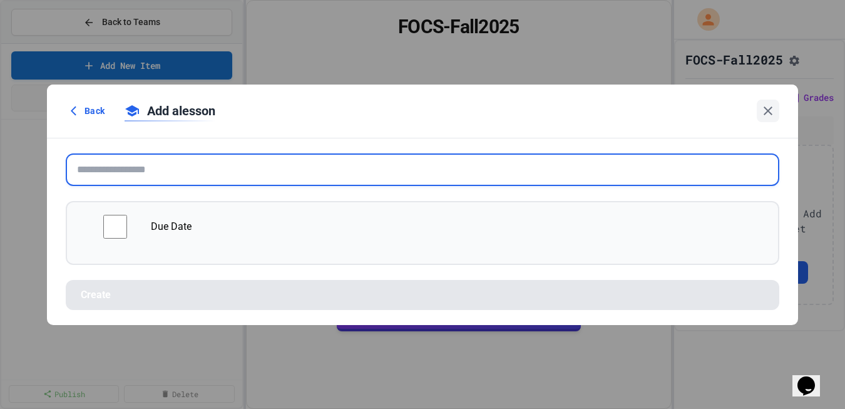
click at [143, 175] on input "text" at bounding box center [422, 169] width 713 height 33
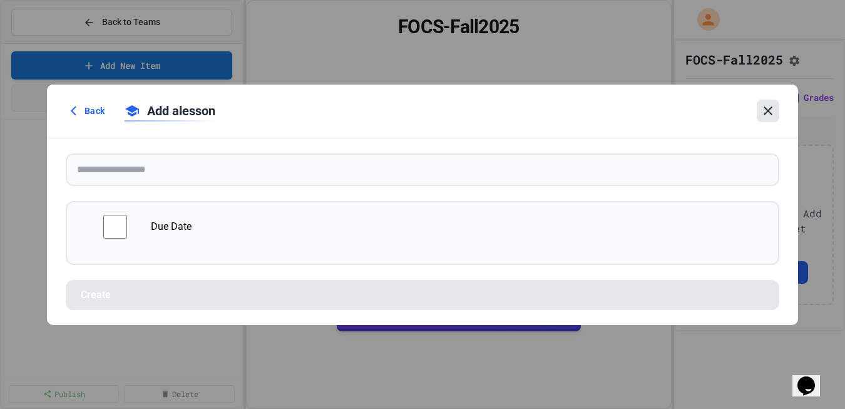
click at [767, 111] on icon at bounding box center [767, 110] width 15 height 15
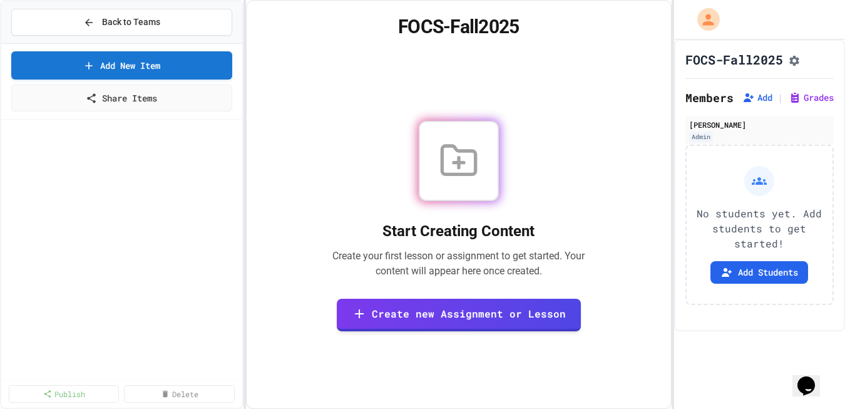
click at [461, 179] on icon at bounding box center [459, 161] width 40 height 40
click at [471, 305] on link "Create new Assignment or Lesson" at bounding box center [459, 314] width 244 height 33
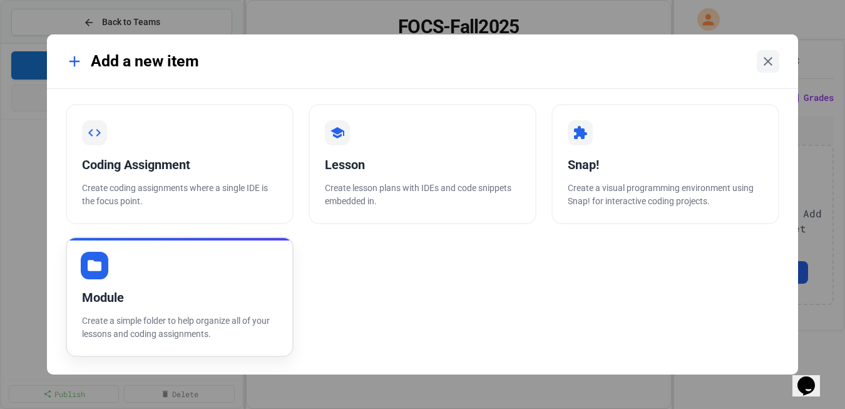
click at [218, 331] on p "Create a simple folder to help organize all of your lessons and coding assignme…" at bounding box center [179, 327] width 195 height 26
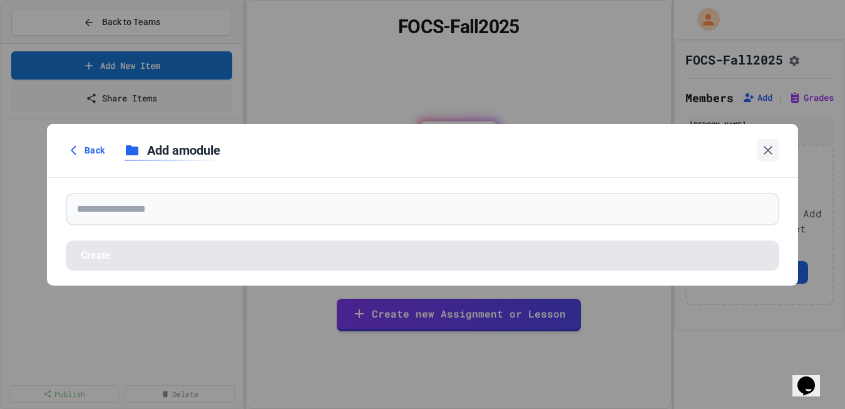
click at [185, 151] on div "Add a module" at bounding box center [173, 150] width 96 height 19
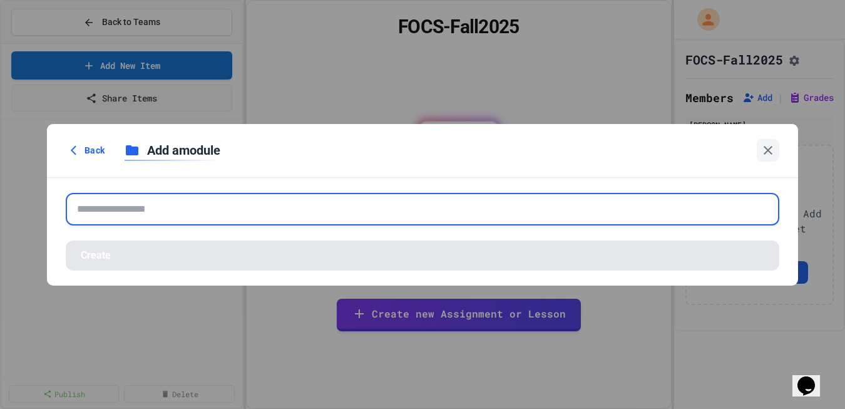
click at [258, 196] on input "text" at bounding box center [422, 209] width 713 height 33
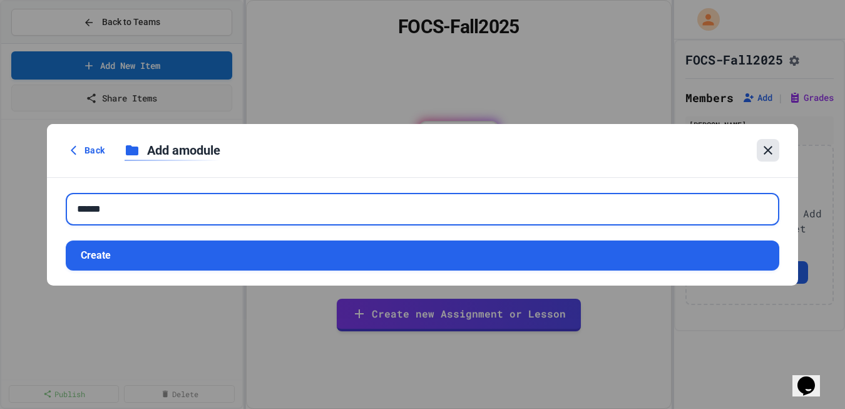
type input "******"
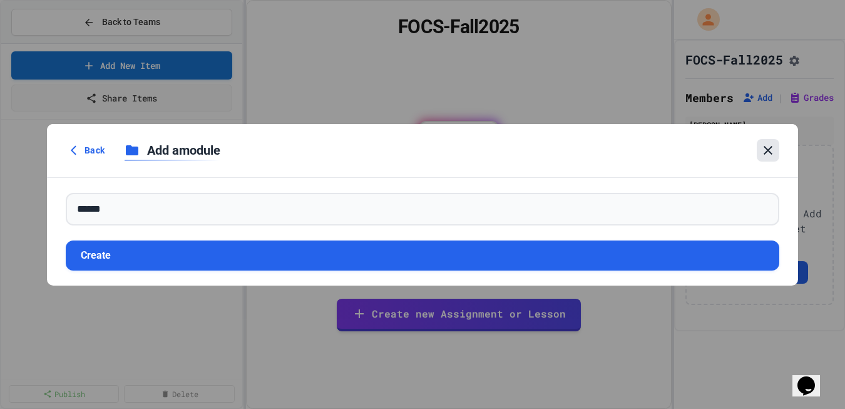
click at [766, 148] on icon at bounding box center [767, 150] width 9 height 9
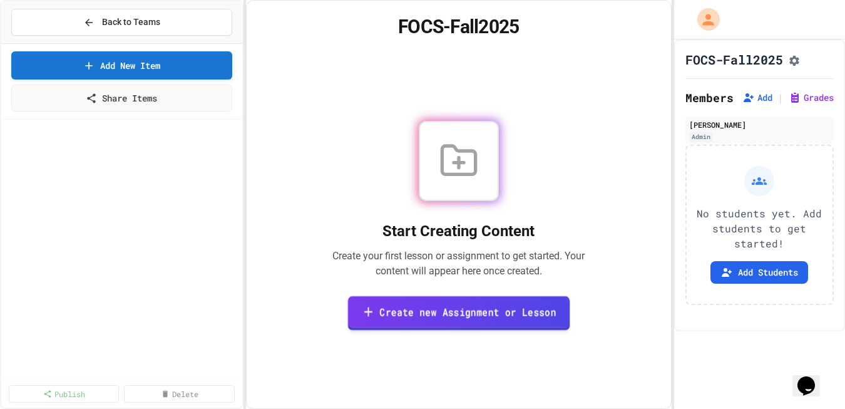
click at [499, 314] on link "Create new Assignment or Lesson" at bounding box center [458, 312] width 222 height 34
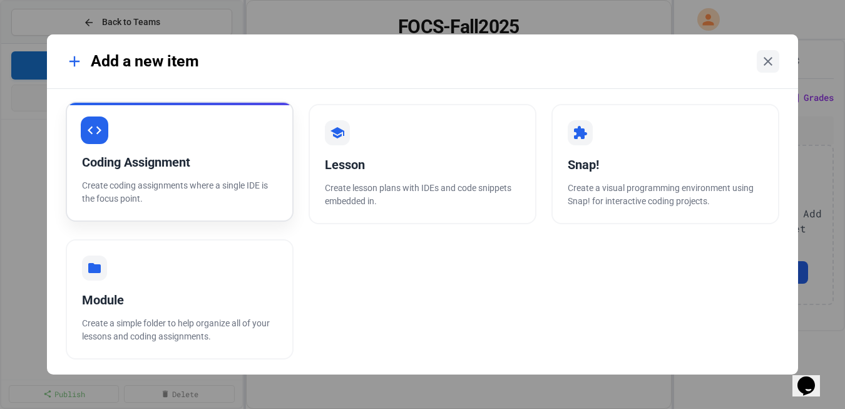
click at [138, 187] on p "Create coding assignments where a single IDE is the focus point." at bounding box center [179, 192] width 195 height 26
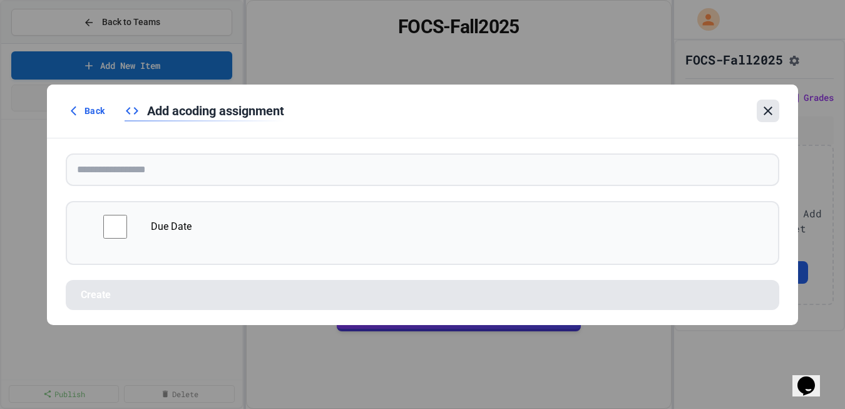
click at [774, 109] on icon at bounding box center [767, 110] width 15 height 15
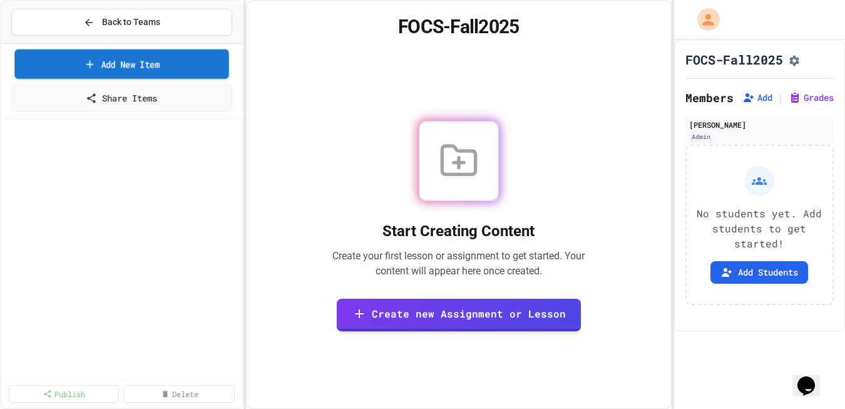
click at [128, 63] on link "Add New Item" at bounding box center [121, 63] width 214 height 29
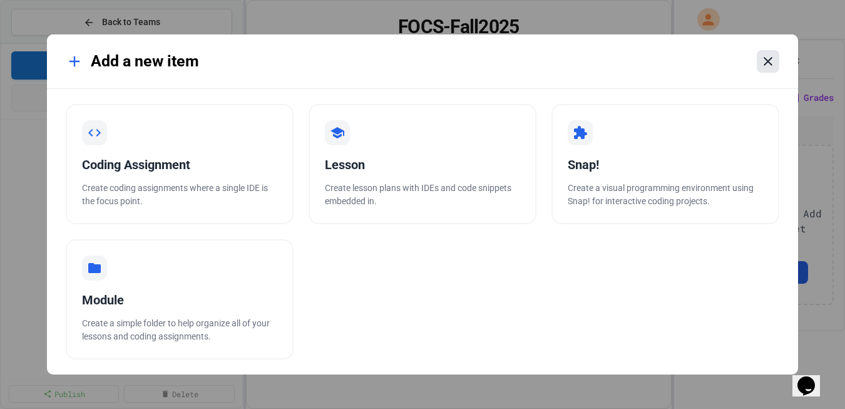
click at [765, 60] on icon at bounding box center [767, 61] width 15 height 15
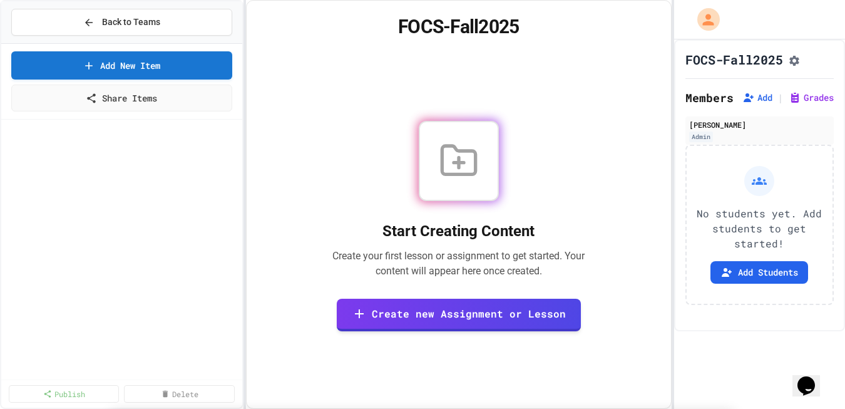
select select "**********"
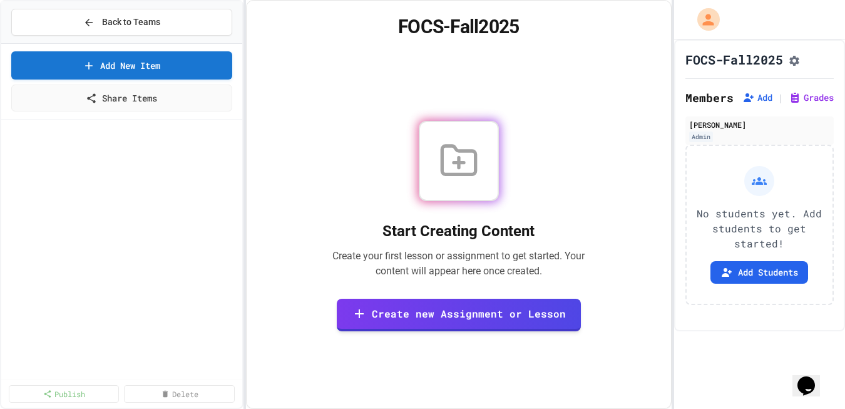
click at [131, 285] on div at bounding box center [121, 250] width 241 height 250
click at [408, 38] on h1 "FOCS-Fall2025" at bounding box center [459, 27] width 394 height 23
click at [720, 19] on div "My Account" at bounding box center [709, 19] width 27 height 27
click at [610, 408] on div at bounding box center [422, 409] width 845 height 0
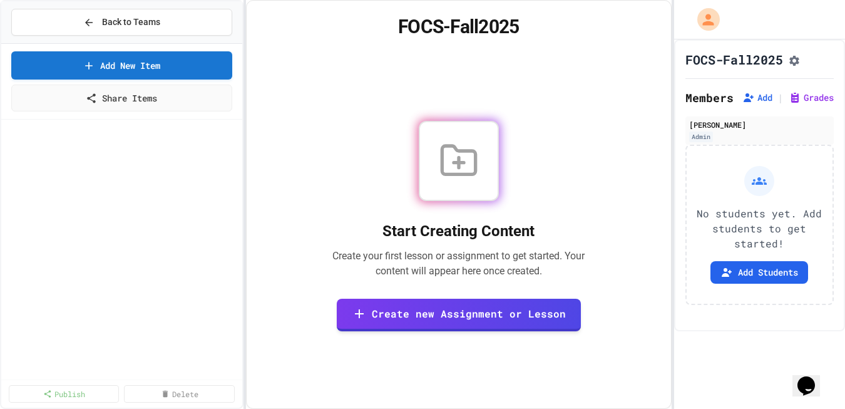
click at [808, 376] on icon "Chat widget" at bounding box center [806, 385] width 18 height 19
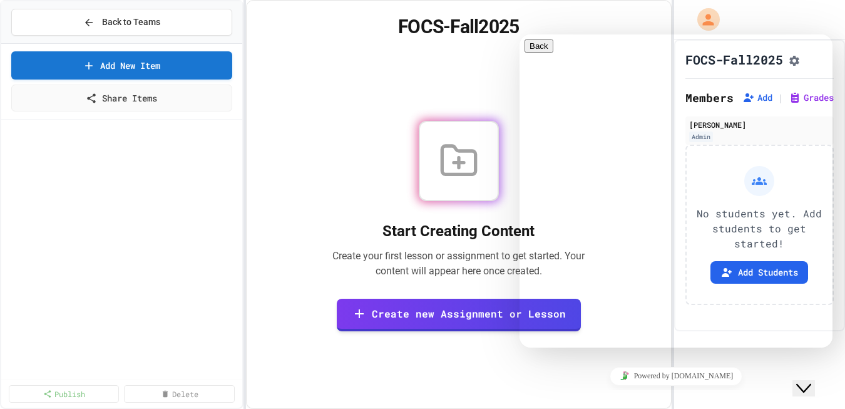
click at [519, 34] on textarea at bounding box center [519, 34] width 0 height 0
type textarea "**********"
click at [555, 63] on button "Menu" at bounding box center [539, 69] width 31 height 13
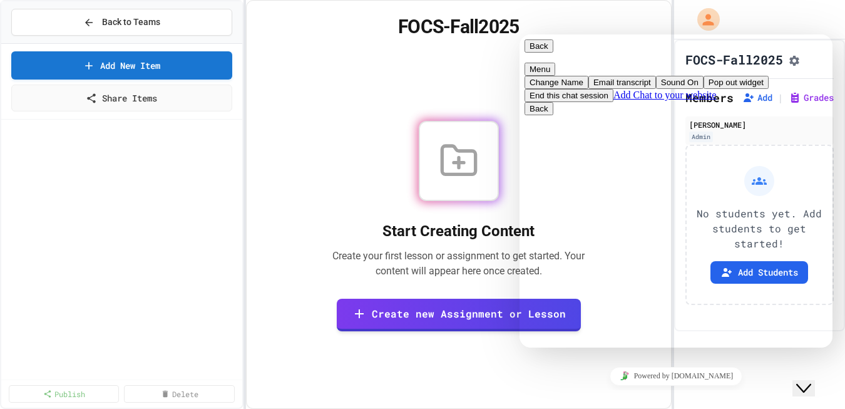
click at [555, 63] on button "Menu" at bounding box center [539, 69] width 31 height 13
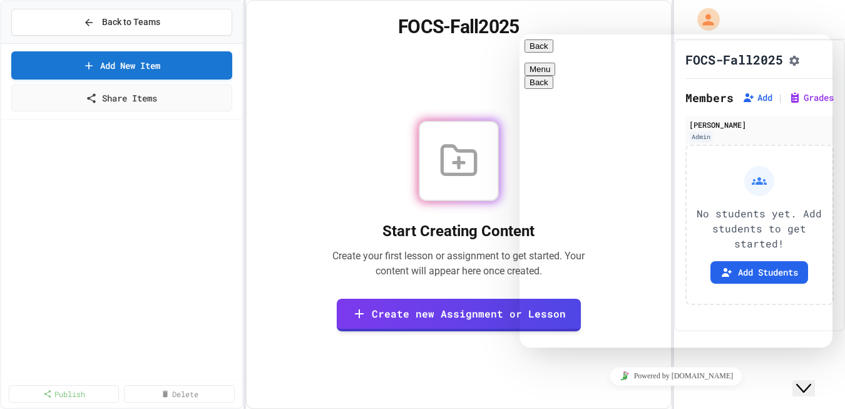
click at [519, 34] on textarea "**********" at bounding box center [519, 34] width 0 height 0
type textarea "**********"
click at [519, 34] on div "**********" at bounding box center [519, 34] width 0 height 0
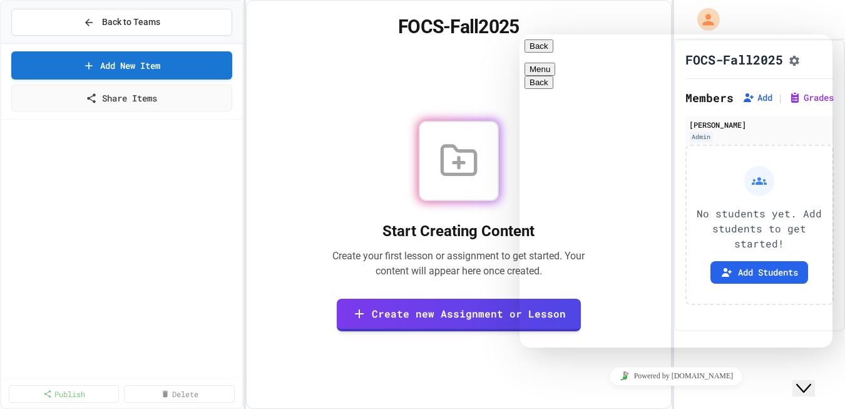
click at [519, 34] on textarea "**********" at bounding box center [519, 34] width 0 height 0
type textarea "**********"
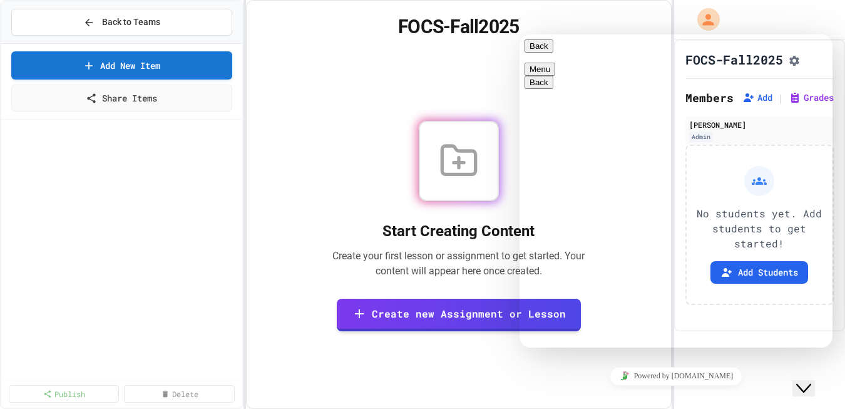
click at [555, 63] on button "Menu" at bounding box center [539, 69] width 31 height 13
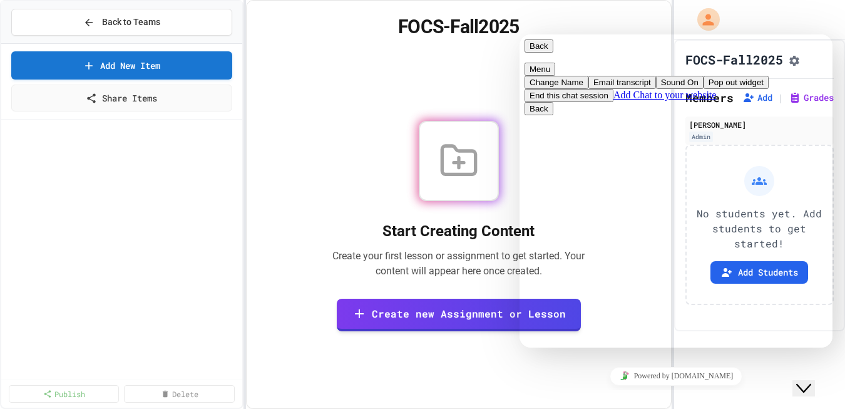
click at [613, 102] on button "End this chat session" at bounding box center [568, 95] width 89 height 13
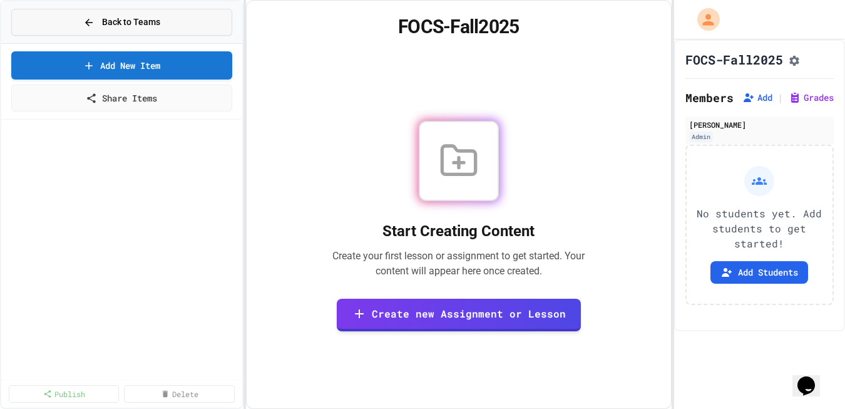
click at [173, 23] on button "Back to Teams" at bounding box center [121, 22] width 221 height 27
